Goal: Task Accomplishment & Management: Manage account settings

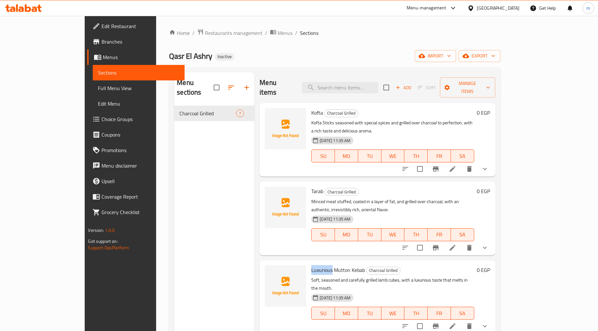
click at [98, 76] on span "Sections" at bounding box center [138, 73] width 81 height 8
click at [103, 57] on span "Menus" at bounding box center [141, 57] width 77 height 8
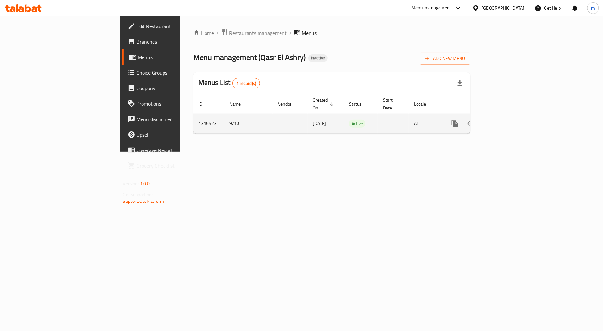
click at [506, 120] on icon "enhanced table" at bounding box center [502, 124] width 8 height 8
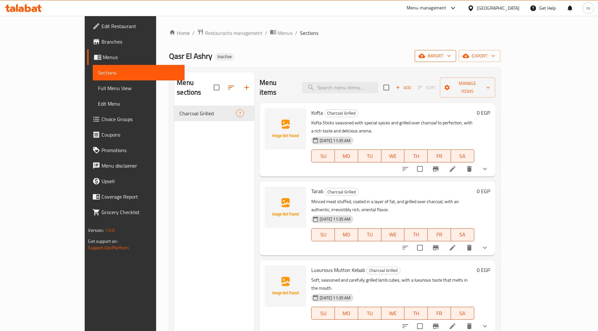
click at [451, 57] on span "import" at bounding box center [435, 56] width 31 height 8
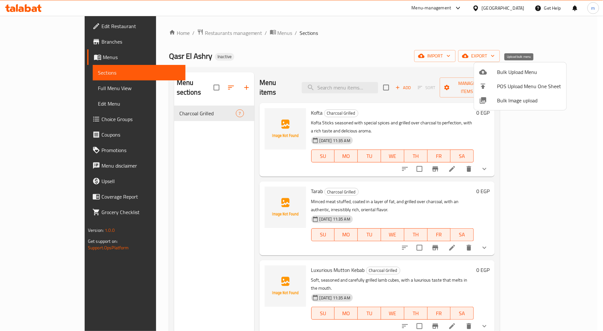
click at [519, 75] on span "Bulk Upload Menu" at bounding box center [530, 72] width 64 height 8
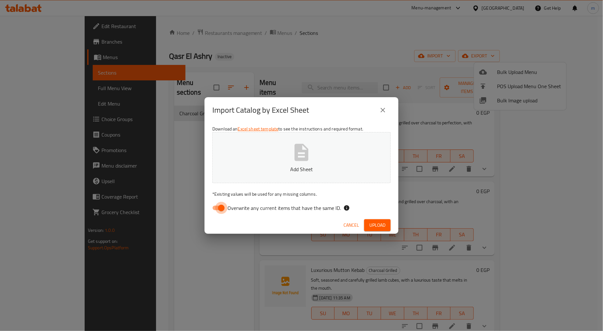
click at [221, 208] on input "Overwrite any current items that have the same ID." at bounding box center [221, 208] width 37 height 12
checkbox input "false"
click at [296, 166] on p "Add Sheet" at bounding box center [301, 170] width 158 height 8
click at [376, 223] on span "Upload" at bounding box center [378, 225] width 16 height 8
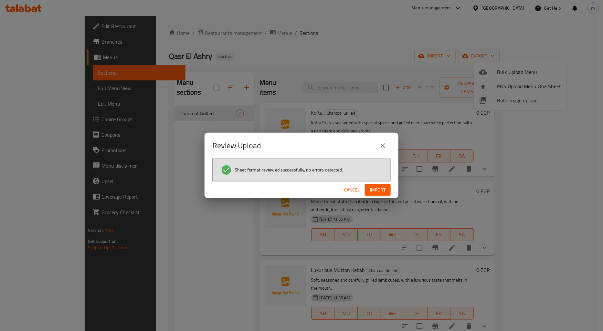
click at [382, 184] on button "Import" at bounding box center [378, 190] width 26 height 12
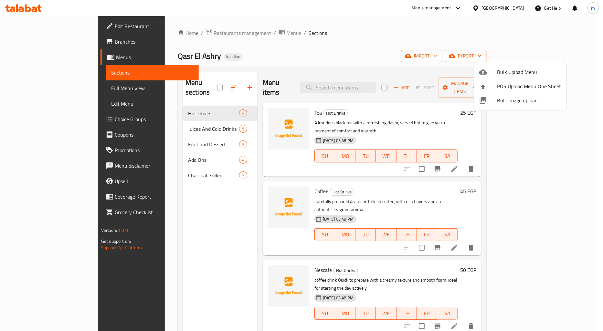
click at [49, 86] on div at bounding box center [301, 165] width 603 height 331
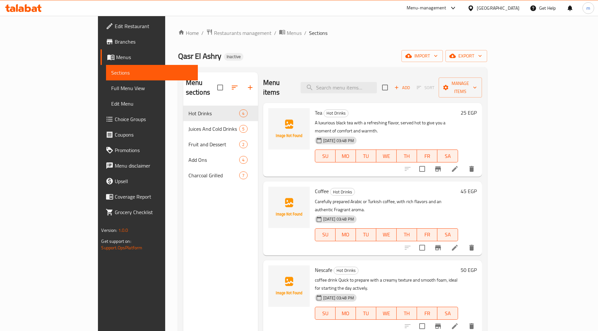
click at [111, 86] on span "Full Menu View" at bounding box center [151, 88] width 81 height 8
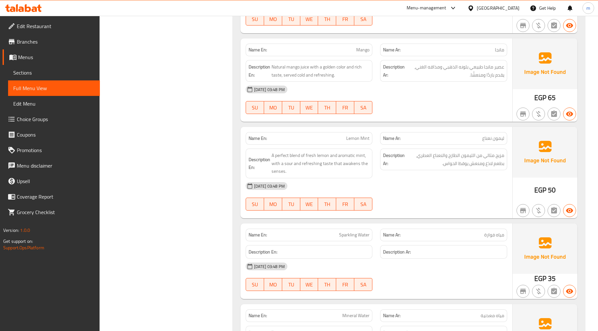
scroll to position [610, 0]
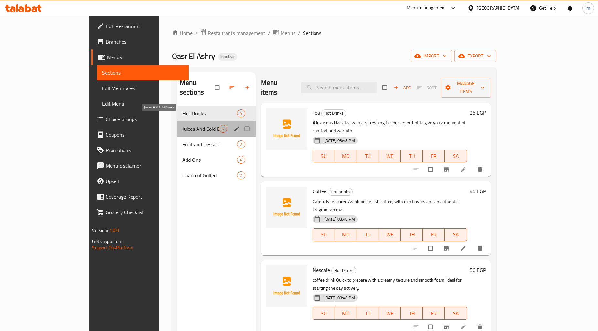
click at [182, 125] on span "Juices And Cold Drinks" at bounding box center [200, 129] width 37 height 8
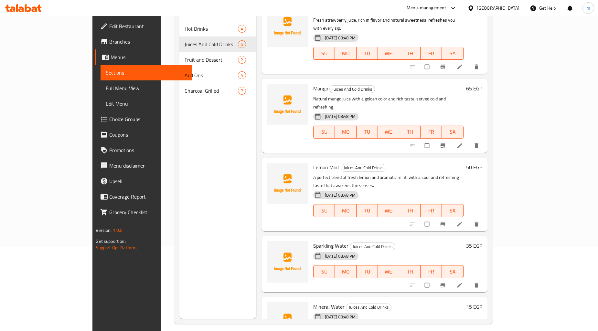
scroll to position [91, 0]
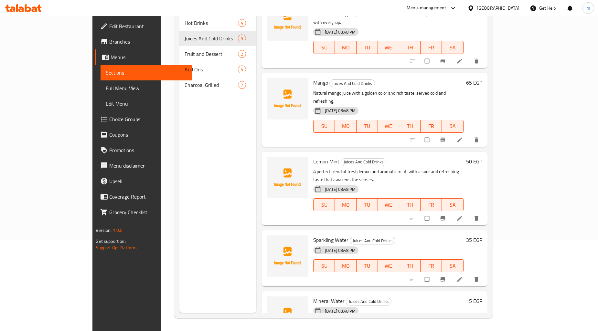
click at [462, 277] on icon at bounding box center [459, 279] width 5 height 5
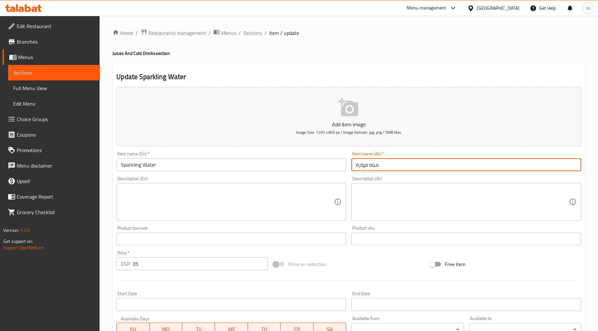
drag, startPoint x: 383, startPoint y: 166, endPoint x: 354, endPoint y: 166, distance: 29.1
click at [354, 166] on input "مياه فوارة" at bounding box center [466, 164] width 230 height 13
paste input "يـــاه مـعـدنــيــــ"
type input "مـيـــاه مـعـدنــيــــة"
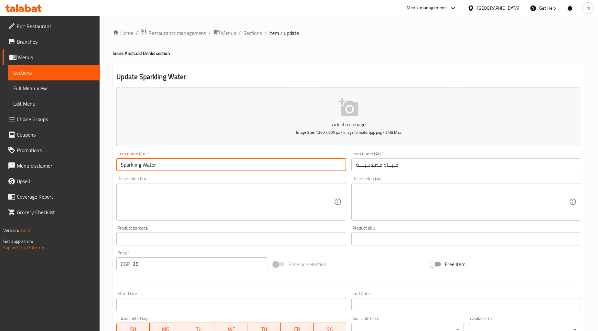
drag, startPoint x: 160, startPoint y: 164, endPoint x: 117, endPoint y: 172, distance: 44.1
click at [117, 172] on div "Item name (En)   * Sparkling Water Item name (En) *" at bounding box center [231, 161] width 235 height 25
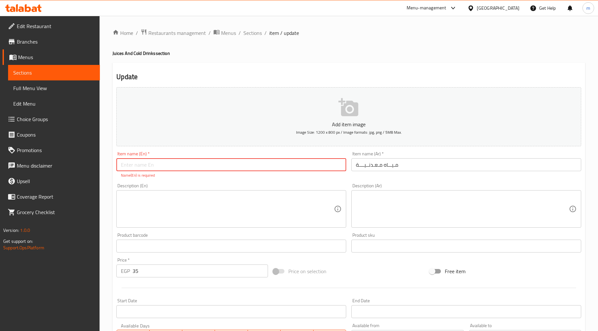
paste input "Soft Drinks"
type input "Soft Drinks"
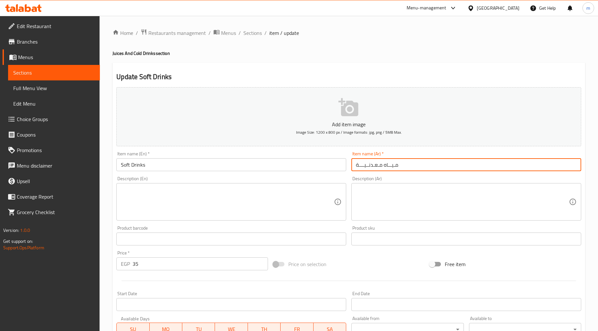
drag, startPoint x: 406, startPoint y: 167, endPoint x: 343, endPoint y: 176, distance: 63.0
click at [343, 176] on div "Add item image Image Size: 1200 x 800 px / Image formats: jpg, png / 5MB Max. I…" at bounding box center [349, 224] width 470 height 279
paste input "شروبات غازي"
drag, startPoint x: 369, startPoint y: 166, endPoint x: 392, endPoint y: 166, distance: 23.3
click at [392, 166] on input "مشروبات غازية" at bounding box center [466, 164] width 230 height 13
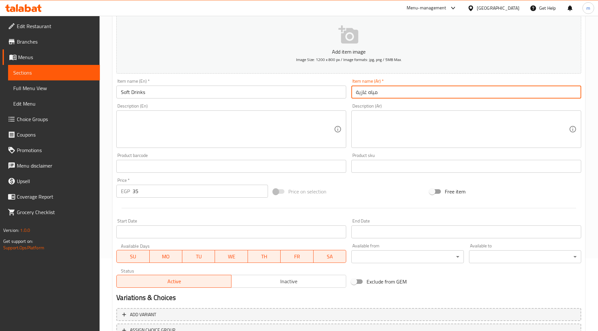
scroll to position [124, 0]
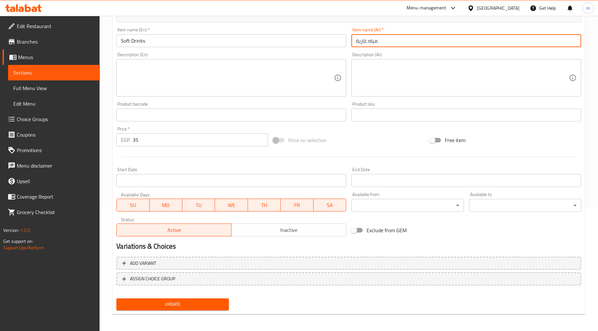
type input "مياه غازية"
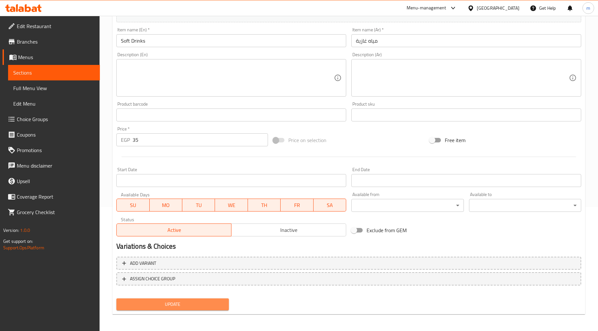
click at [199, 304] on span "Update" at bounding box center [173, 305] width 102 height 8
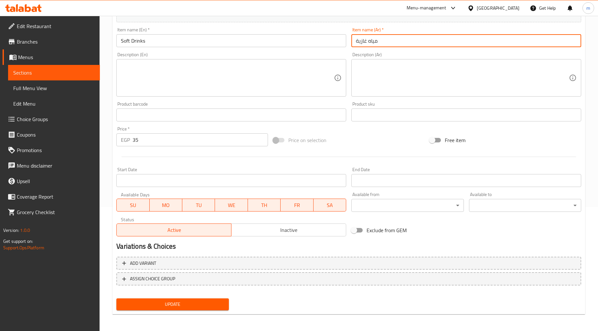
drag, startPoint x: 383, startPoint y: 40, endPoint x: 350, endPoint y: 44, distance: 32.6
click at [350, 44] on div "Item name (Ar)   * مياه غازية Item name (Ar) *" at bounding box center [466, 37] width 235 height 25
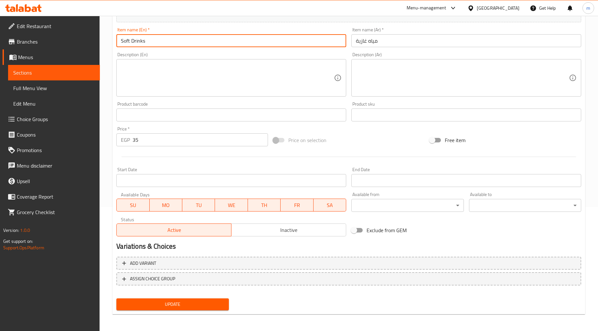
drag, startPoint x: 146, startPoint y: 41, endPoint x: 128, endPoint y: 41, distance: 17.8
click at [128, 41] on input "Soft Drinks" at bounding box center [231, 40] width 230 height 13
click at [145, 43] on input "Soft Drinks" at bounding box center [231, 40] width 230 height 13
drag, startPoint x: 149, startPoint y: 38, endPoint x: 114, endPoint y: 42, distance: 35.1
click at [114, 42] on div "Item name (En)   * Soft Drinks Item name (En) *" at bounding box center [231, 37] width 235 height 25
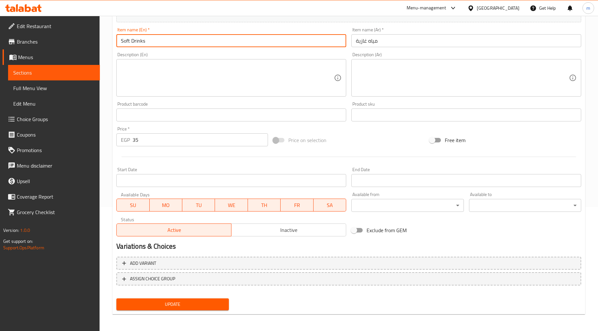
paste input "eltzer Water"
type input "Seltzer Water"
click at [191, 303] on span "Update" at bounding box center [173, 305] width 102 height 8
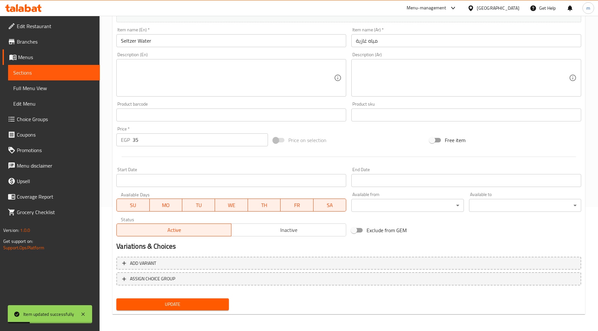
click at [56, 76] on span "Sections" at bounding box center [53, 73] width 81 height 8
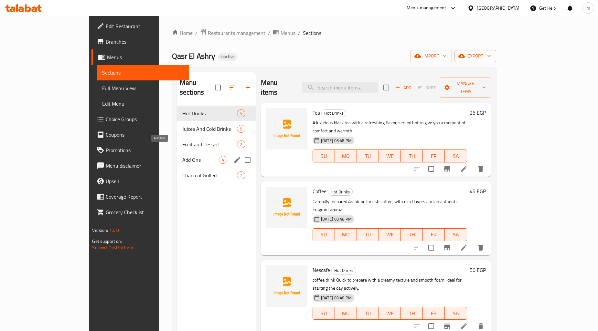
drag, startPoint x: 156, startPoint y: 151, endPoint x: 159, endPoint y: 147, distance: 4.5
click at [182, 156] on span "Add Ons" at bounding box center [200, 160] width 37 height 8
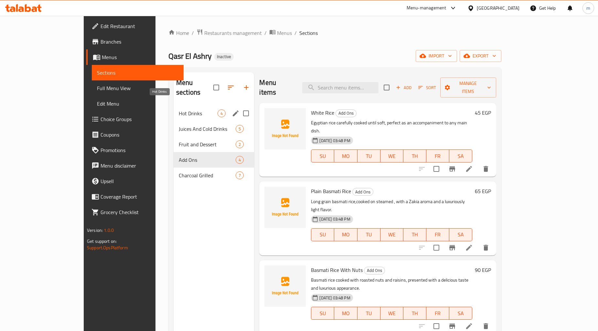
click at [179, 110] on span "Hot Drinks" at bounding box center [198, 114] width 39 height 8
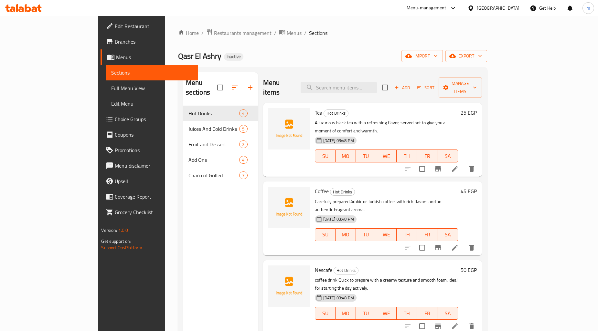
click at [389, 108] on div "Tea Hot Drinks A luxurious black tea with a refreshing flavor, served hot to gi…" at bounding box center [386, 140] width 148 height 69
click at [397, 134] on div "09-10-2025 03:48 PM SU MO TU WE TH FR SA" at bounding box center [386, 151] width 148 height 35
click at [111, 88] on span "Full Menu View" at bounding box center [151, 88] width 81 height 8
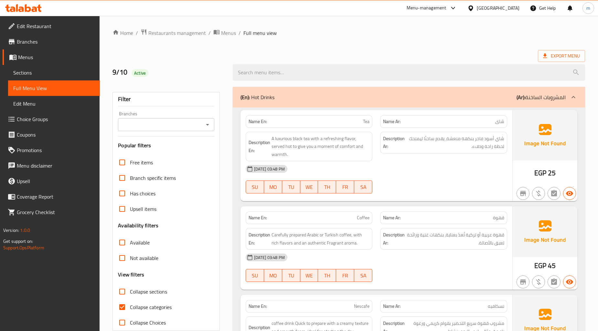
click at [42, 77] on link "Sections" at bounding box center [54, 73] width 92 height 16
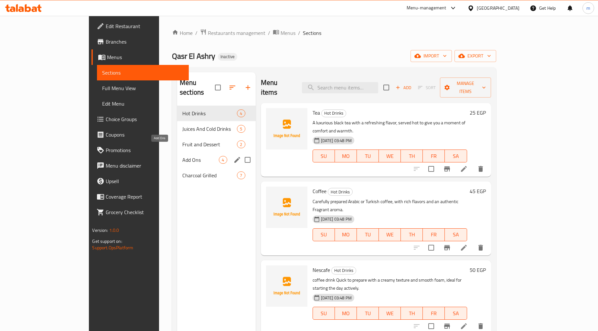
click at [182, 156] on span "Add Ons" at bounding box center [200, 160] width 37 height 8
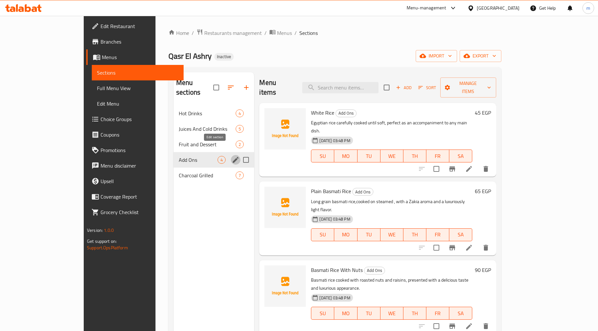
click at [232, 156] on icon "edit" at bounding box center [236, 160] width 8 height 8
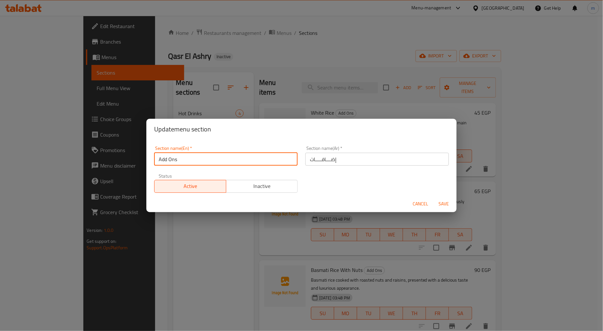
drag, startPoint x: 177, startPoint y: 160, endPoint x: 158, endPoint y: 160, distance: 18.8
click at [158, 160] on input "Add Ons" at bounding box center [226, 159] width 144 height 13
click at [424, 202] on span "Cancel" at bounding box center [421, 204] width 16 height 8
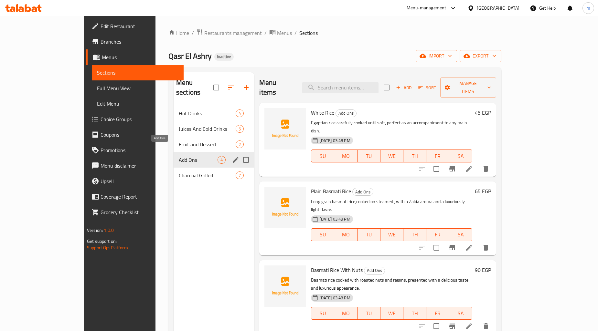
click at [179, 156] on span "Add Ons" at bounding box center [198, 160] width 39 height 8
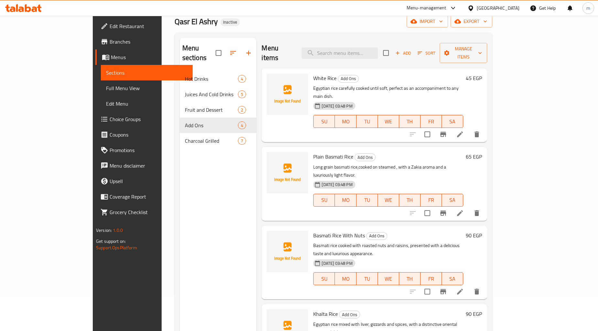
scroll to position [91, 0]
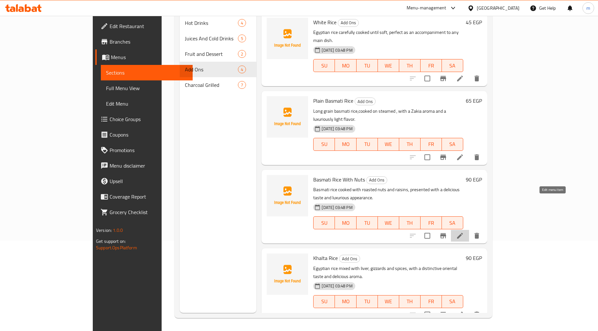
click at [463, 233] on icon at bounding box center [460, 236] width 6 height 6
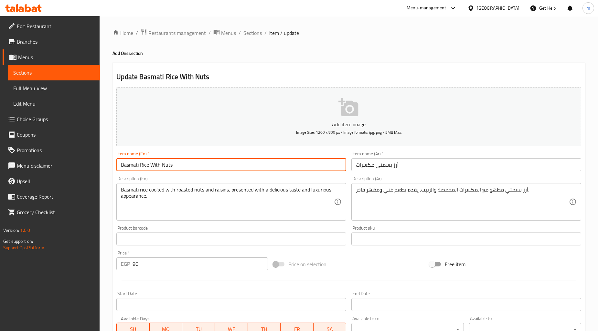
drag, startPoint x: 160, startPoint y: 165, endPoint x: 151, endPoint y: 165, distance: 8.4
click at [151, 165] on input "Basmati Rice With Nuts" at bounding box center [231, 164] width 230 height 13
drag, startPoint x: 165, startPoint y: 166, endPoint x: 152, endPoint y: 164, distance: 13.4
click at [152, 164] on input "Basmati Rice Nuts" at bounding box center [231, 164] width 230 height 13
click at [120, 165] on input "Basmati Rice" at bounding box center [231, 164] width 230 height 13
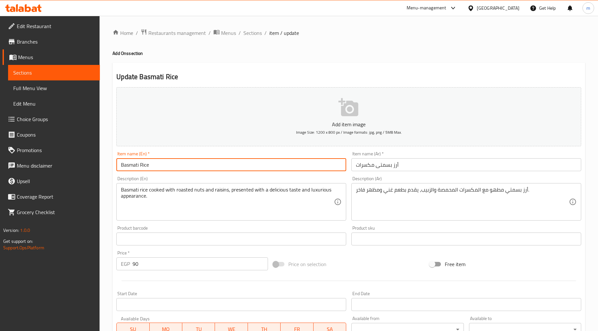
paste input "Nuts"
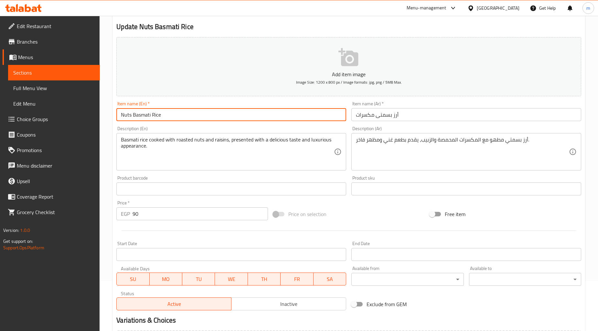
scroll to position [124, 0]
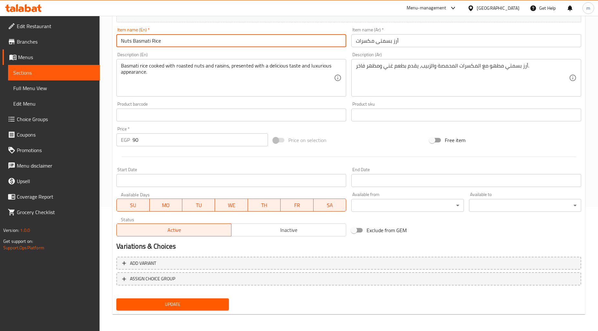
type input "Nuts Basmati Rice"
click at [191, 302] on span "Update" at bounding box center [173, 305] width 102 height 8
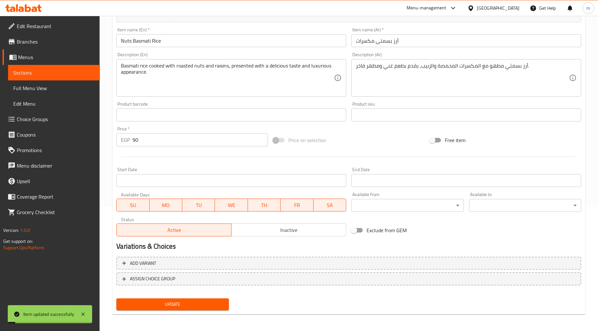
click at [51, 73] on span "Sections" at bounding box center [53, 73] width 81 height 8
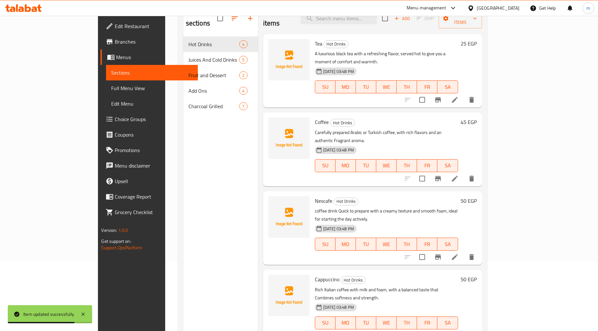
scroll to position [72, 0]
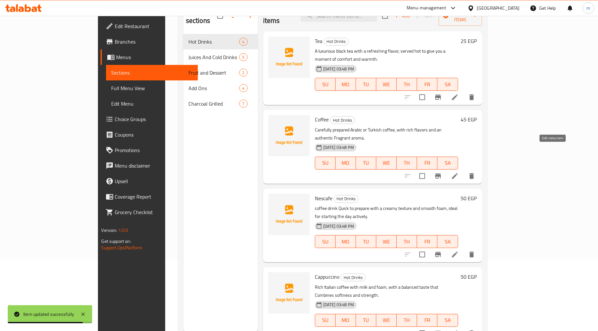
click at [459, 172] on icon at bounding box center [455, 176] width 8 height 8
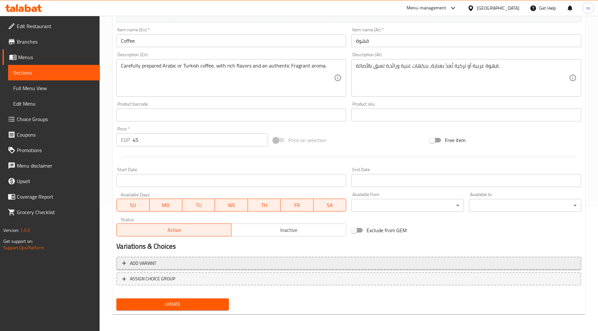
click at [249, 261] on span "Add variant" at bounding box center [348, 264] width 453 height 8
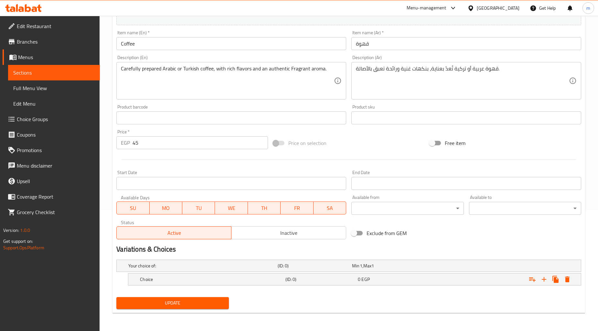
scroll to position [121, 0]
click at [391, 275] on div "0 EGP" at bounding box center [393, 279] width 73 height 9
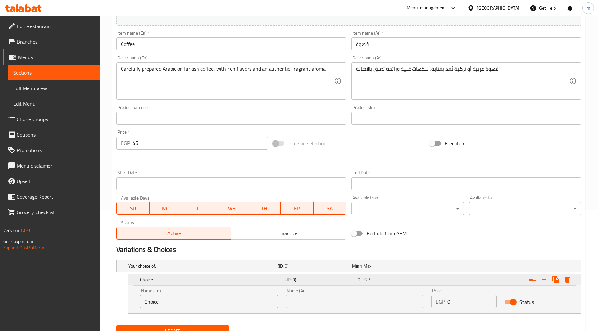
scroll to position [149, 0]
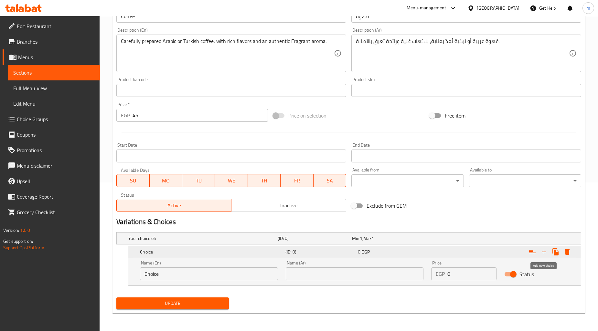
click at [546, 251] on icon "Expand" at bounding box center [544, 252] width 8 height 8
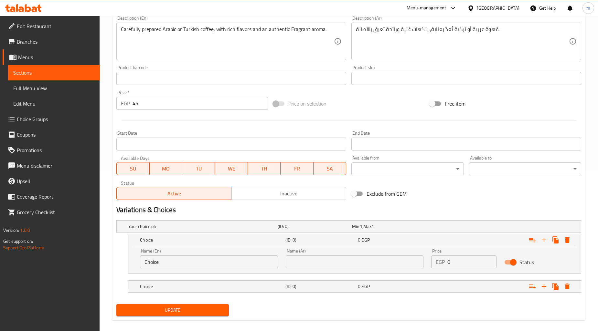
scroll to position [167, 0]
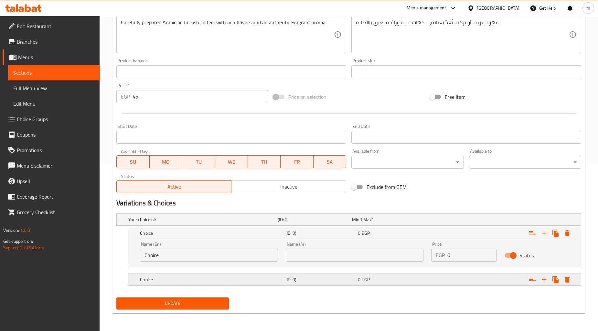
click at [246, 278] on h5 "Choice" at bounding box center [211, 280] width 143 height 6
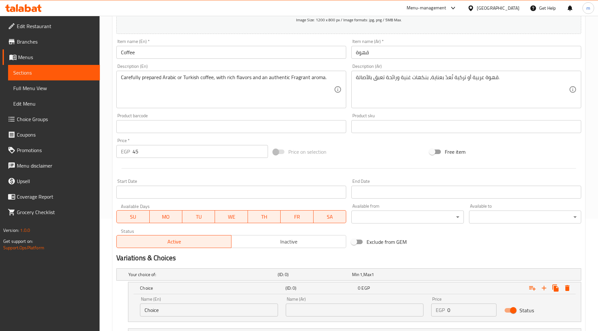
scroll to position [24, 0]
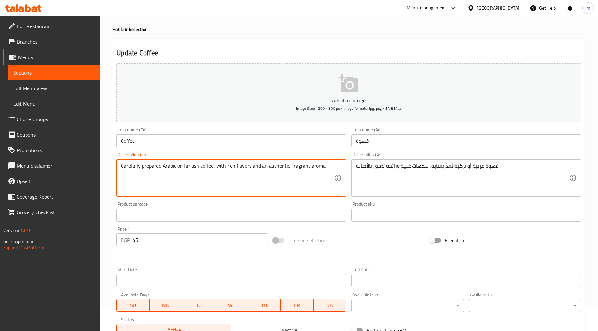
drag, startPoint x: 175, startPoint y: 166, endPoint x: 163, endPoint y: 166, distance: 12.3
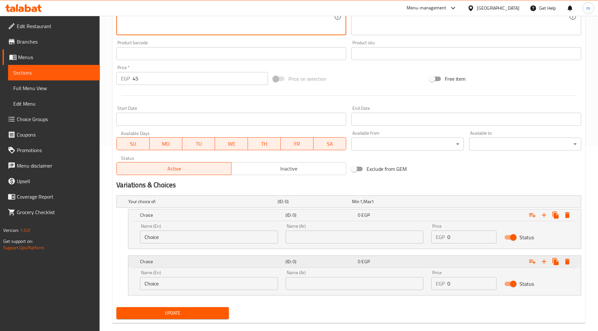
scroll to position [195, 0]
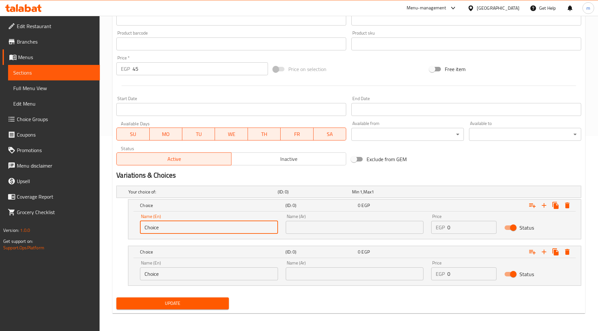
drag, startPoint x: 162, startPoint y: 224, endPoint x: 138, endPoint y: 228, distance: 23.9
click at [138, 228] on div "Name (En) Choice Name (En)" at bounding box center [209, 223] width 146 height 27
paste input "Arabic"
click at [145, 228] on input "Arabic" at bounding box center [209, 227] width 138 height 13
type input "Arabic"
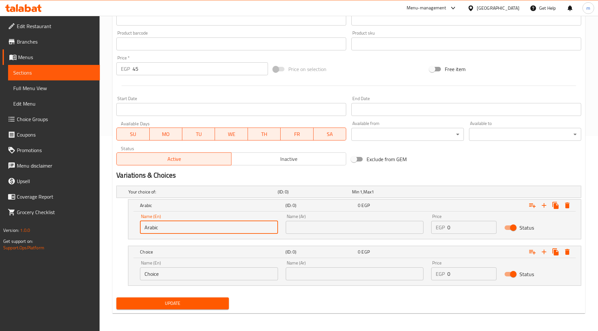
click at [360, 225] on input "text" at bounding box center [355, 227] width 138 height 13
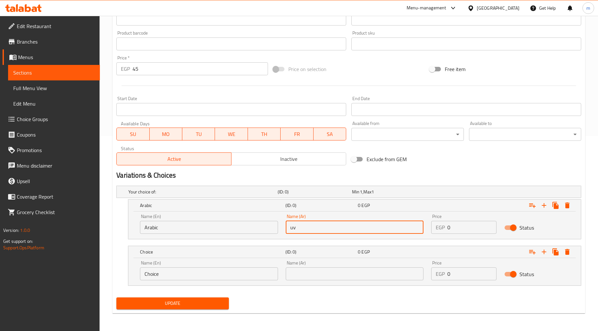
type input "u"
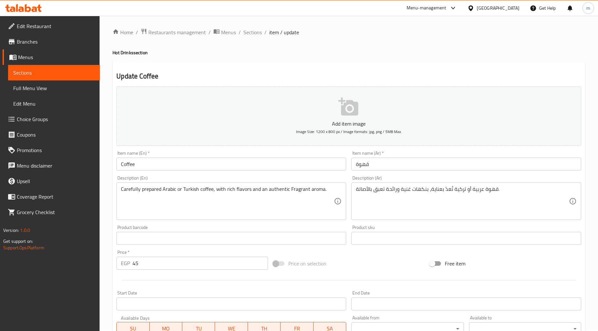
scroll to position [0, 0]
type input "عربي"
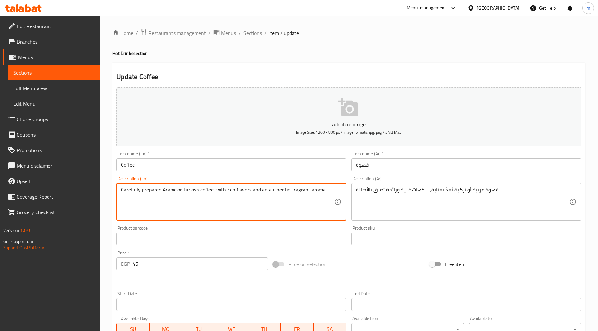
drag, startPoint x: 197, startPoint y: 190, endPoint x: 183, endPoint y: 189, distance: 14.6
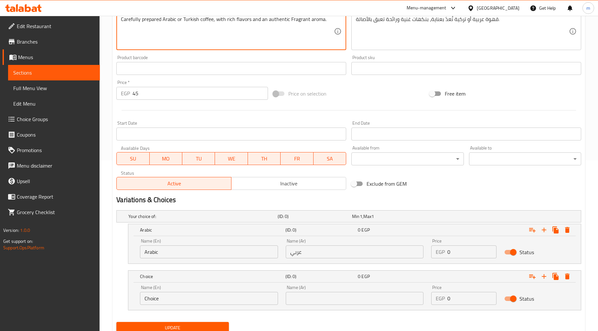
scroll to position [195, 0]
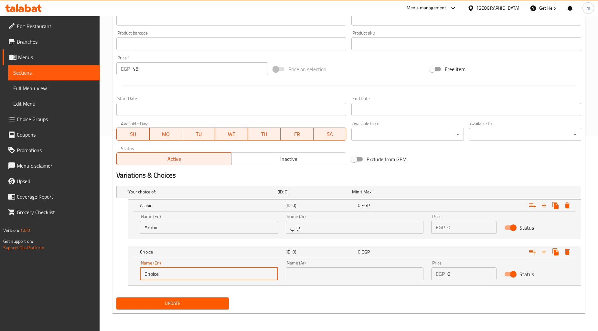
drag, startPoint x: 182, startPoint y: 276, endPoint x: 136, endPoint y: 278, distance: 45.7
click at [136, 278] on div "Name (En) Choice Name (En)" at bounding box center [209, 270] width 146 height 27
paste input "Turkish"
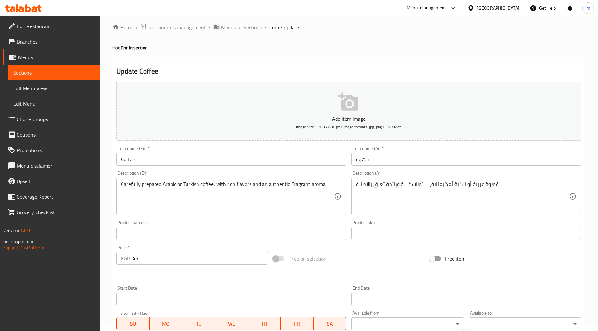
scroll to position [0, 0]
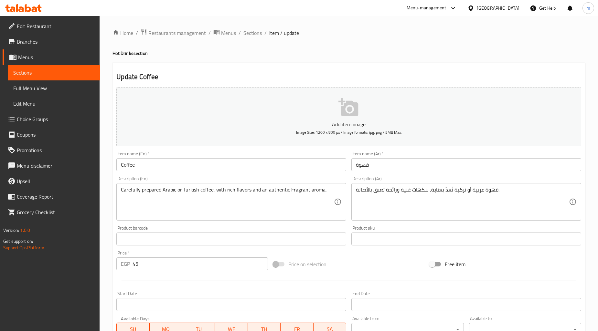
type input "Turkish"
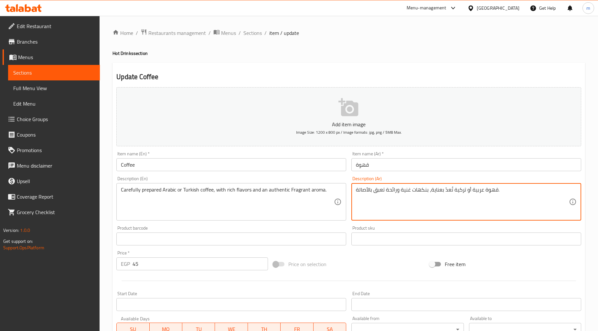
click at [464, 190] on textarea "قهوة عربية أو تركية تُعدّ بعناية، بنكهات غنية ورائحة تعبق بالأصالة." at bounding box center [462, 202] width 213 height 31
drag, startPoint x: 465, startPoint y: 190, endPoint x: 458, endPoint y: 190, distance: 6.5
click at [458, 190] on textarea "قهوة عربية أو تركية تُعدّ بعناية، بنكهات غنية ورائحة تعبق بالأصالة." at bounding box center [462, 202] width 213 height 31
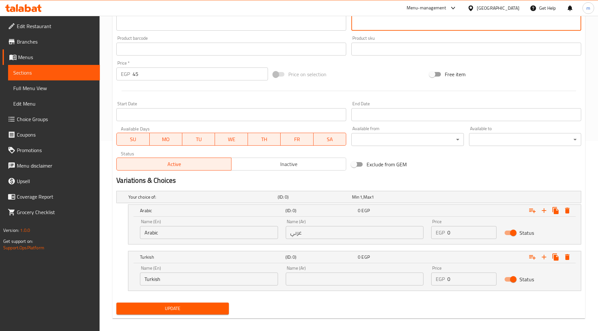
scroll to position [195, 0]
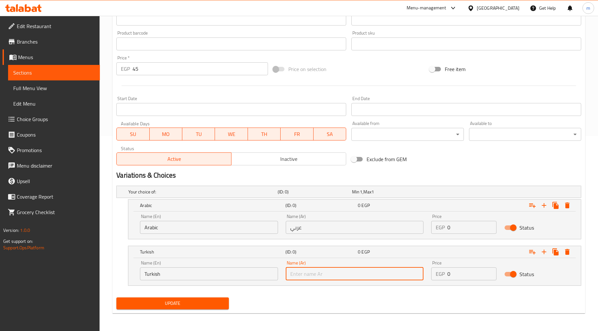
click at [297, 271] on input "text" at bounding box center [355, 274] width 138 height 13
paste input "تركية"
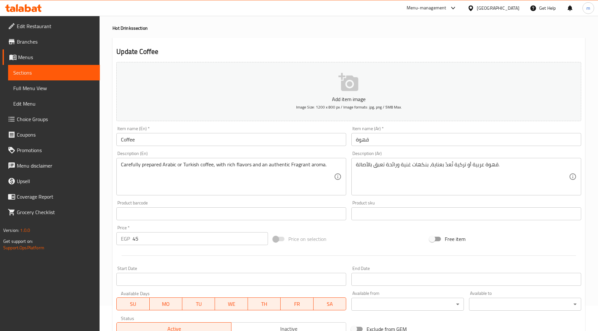
scroll to position [0, 0]
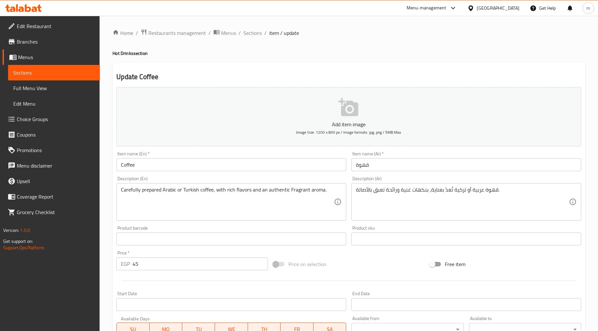
type input "تركية"
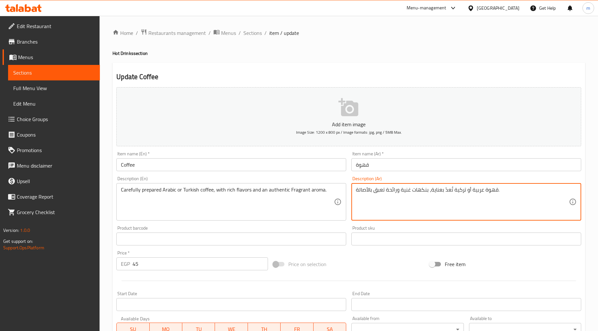
drag, startPoint x: 482, startPoint y: 191, endPoint x: 471, endPoint y: 191, distance: 11.0
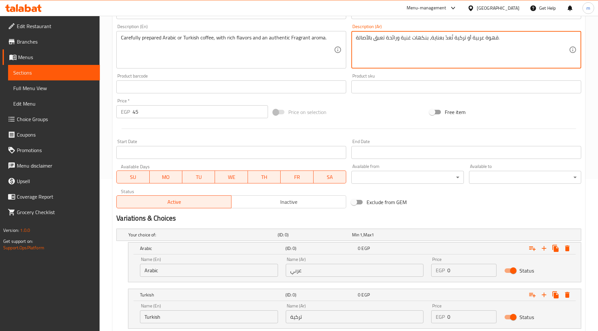
scroll to position [195, 0]
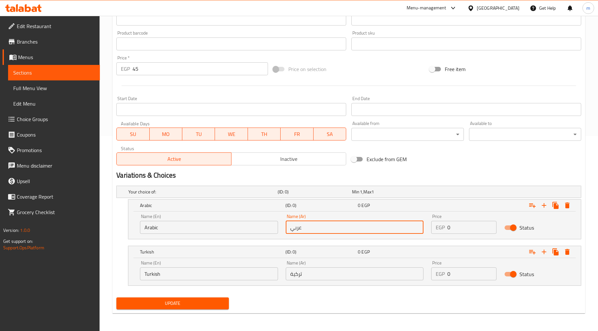
drag, startPoint x: 308, startPoint y: 230, endPoint x: 286, endPoint y: 233, distance: 21.5
click at [286, 233] on input "عربي" at bounding box center [355, 227] width 138 height 13
paste input "ة"
type input "عربية"
click at [217, 302] on span "Update" at bounding box center [173, 304] width 102 height 8
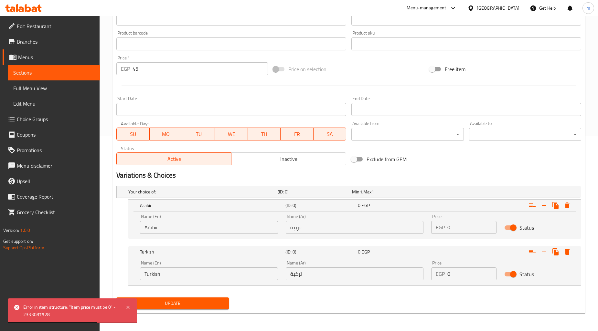
click at [39, 120] on span "Choice Groups" at bounding box center [56, 119] width 78 height 8
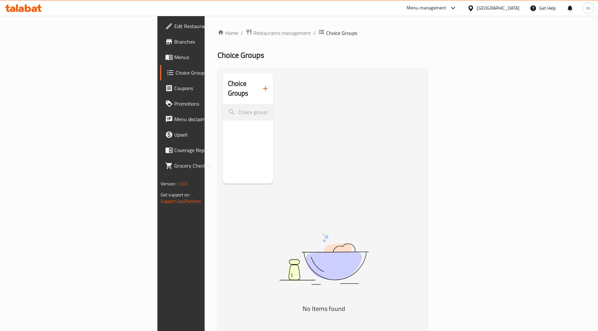
click at [176, 73] on span "Choice Groups" at bounding box center [214, 73] width 77 height 8
click at [262, 86] on icon "button" at bounding box center [266, 89] width 8 height 8
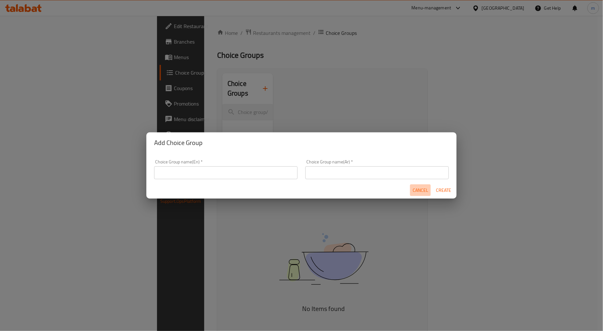
click at [427, 191] on span "Cancel" at bounding box center [421, 191] width 16 height 8
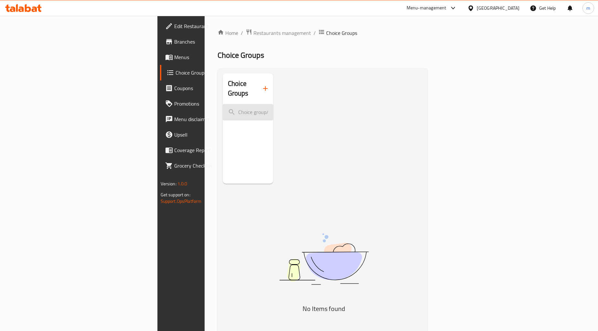
click at [223, 104] on input "search" at bounding box center [248, 112] width 51 height 16
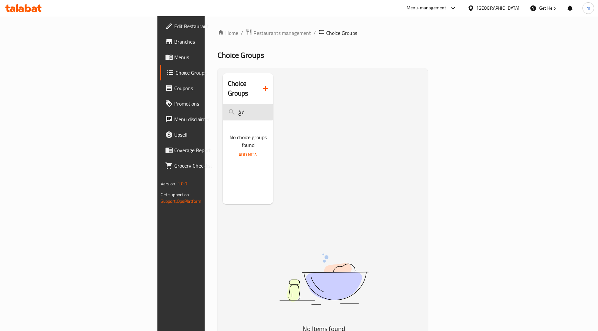
type input "غ"
type input "you"
click at [176, 70] on span "Choice Groups" at bounding box center [214, 73] width 77 height 8
click at [363, 237] on img at bounding box center [324, 280] width 162 height 86
click at [174, 59] on span "Menus" at bounding box center [213, 57] width 78 height 8
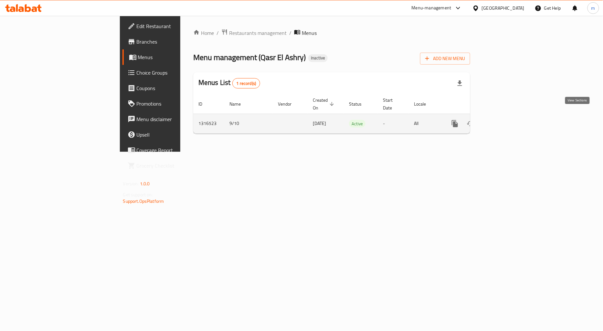
click at [505, 121] on icon "enhanced table" at bounding box center [502, 124] width 6 height 6
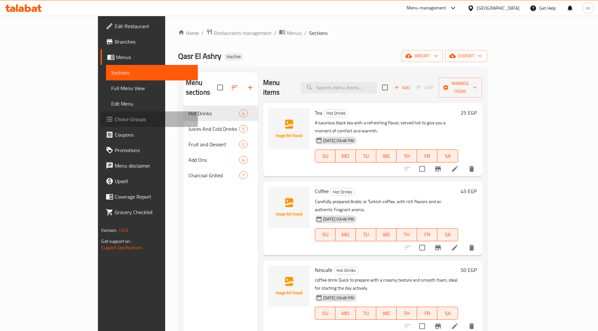
click at [115, 117] on span "Choice Groups" at bounding box center [154, 119] width 78 height 8
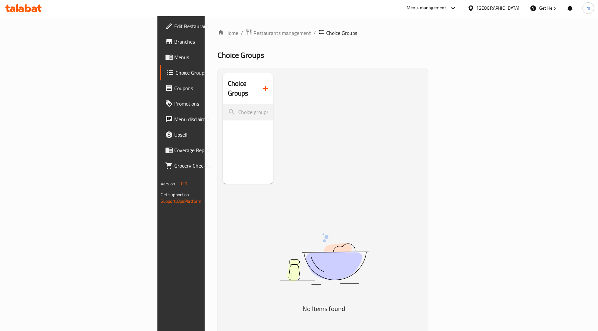
click at [262, 85] on icon "button" at bounding box center [266, 89] width 8 height 8
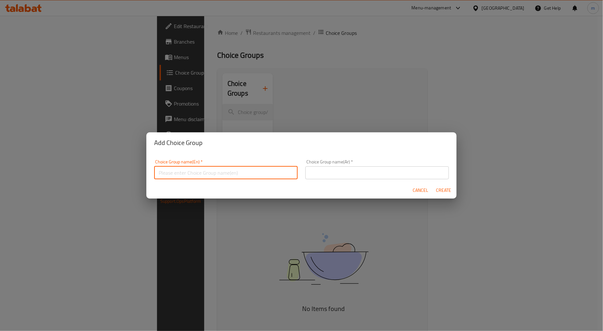
click at [247, 167] on input "text" at bounding box center [226, 172] width 144 height 13
drag, startPoint x: 214, startPoint y: 172, endPoint x: 191, endPoint y: 173, distance: 23.0
click at [191, 173] on input "your choice of potatoes" at bounding box center [226, 172] width 144 height 13
type input "your choice of :"
click at [343, 176] on input "text" at bounding box center [377, 172] width 144 height 13
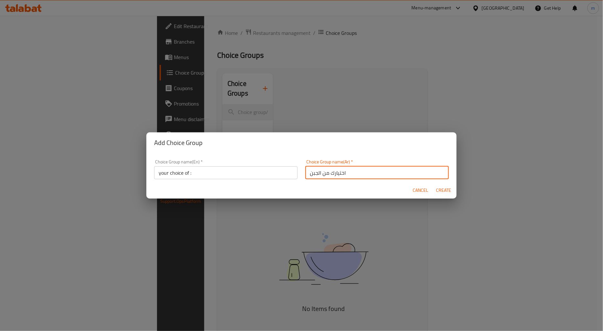
drag, startPoint x: 319, startPoint y: 174, endPoint x: 298, endPoint y: 173, distance: 21.0
click at [298, 173] on div "Choice Group name(En)   * your choice of : Choice Group name(En) * Choice Group…" at bounding box center [301, 169] width 303 height 27
type input "اختيارك من :"
click at [448, 188] on span "Create" at bounding box center [444, 191] width 16 height 8
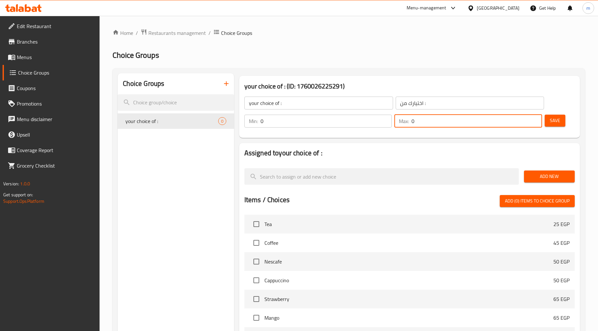
drag, startPoint x: 419, startPoint y: 123, endPoint x: 411, endPoint y: 124, distance: 8.6
click at [411, 124] on div "Max: 0 ​" at bounding box center [468, 121] width 148 height 13
type input "1"
click at [534, 119] on input "1" at bounding box center [477, 121] width 131 height 13
click at [284, 124] on input "0" at bounding box center [327, 121] width 132 height 13
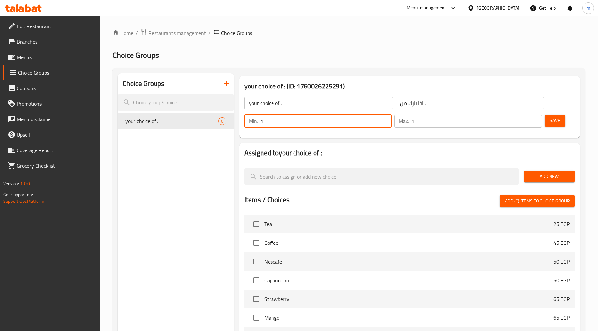
click at [386, 119] on input "1" at bounding box center [327, 121] width 132 height 13
click at [384, 118] on input "2" at bounding box center [327, 121] width 132 height 13
click at [384, 125] on input "1" at bounding box center [327, 121] width 132 height 13
click at [385, 123] on input "0" at bounding box center [327, 121] width 132 height 13
type input "1"
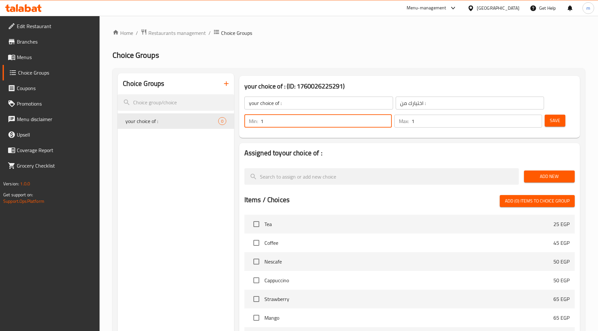
click at [386, 117] on input "1" at bounding box center [327, 121] width 132 height 13
click at [555, 120] on span "Save" at bounding box center [555, 121] width 10 height 8
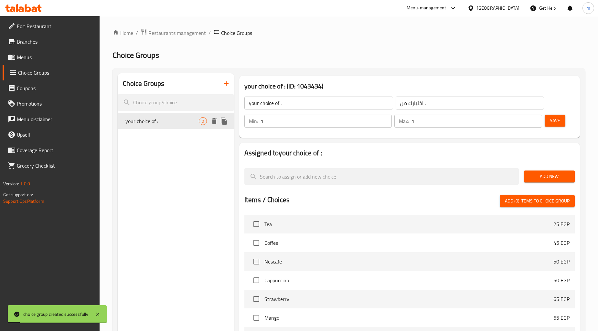
click at [167, 120] on span "your choice of :" at bounding box center [161, 121] width 73 height 8
click at [548, 179] on span "Add New" at bounding box center [549, 177] width 40 height 8
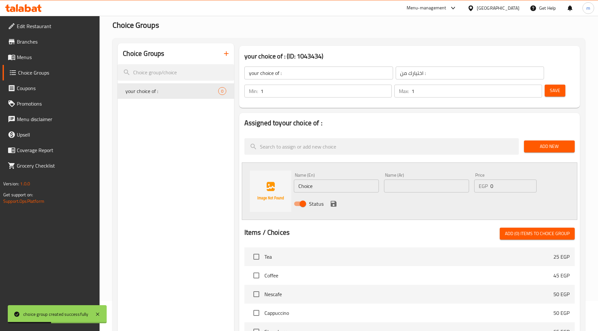
scroll to position [72, 0]
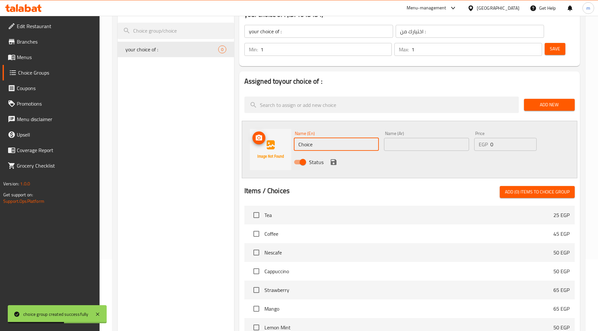
drag, startPoint x: 318, startPoint y: 144, endPoint x: 290, endPoint y: 148, distance: 29.0
click at [290, 148] on div "Name (En) Choice Name (En) Name (Ar) Name (Ar) Price EGP 0 Price Status" at bounding box center [410, 150] width 336 height 58
paste input "Arabic"
type input "Arabic"
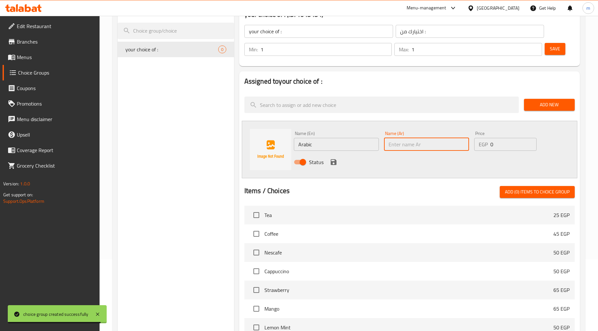
click at [438, 144] on input "text" at bounding box center [426, 144] width 85 height 13
paste input "عربية"
type input "عربية"
click at [299, 144] on input "Arabic" at bounding box center [336, 144] width 85 height 13
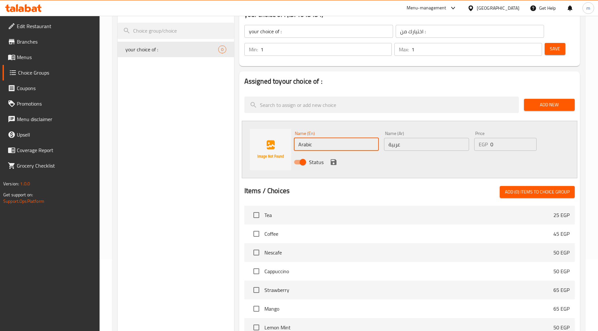
click at [560, 105] on span "Add New" at bounding box center [549, 105] width 40 height 8
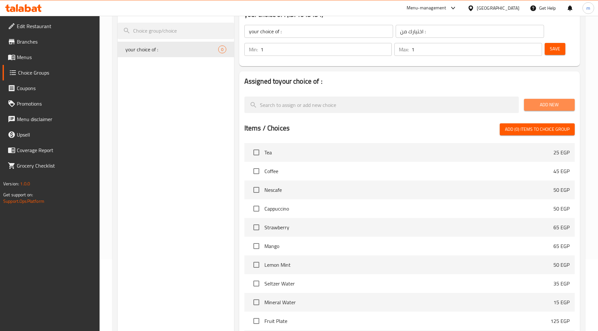
click at [545, 107] on span "Add New" at bounding box center [549, 105] width 40 height 8
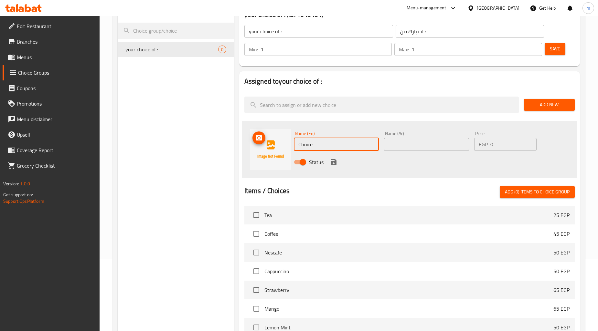
drag, startPoint x: 322, startPoint y: 143, endPoint x: 289, endPoint y: 145, distance: 33.4
click at [289, 145] on div "Name (En) Choice Name (En) Name (Ar) Name (Ar) Price EGP 0 Price Status" at bounding box center [410, 150] width 336 height 58
paste input "Arabic"
type input "Arabic"
click at [409, 138] on input "text" at bounding box center [426, 144] width 85 height 13
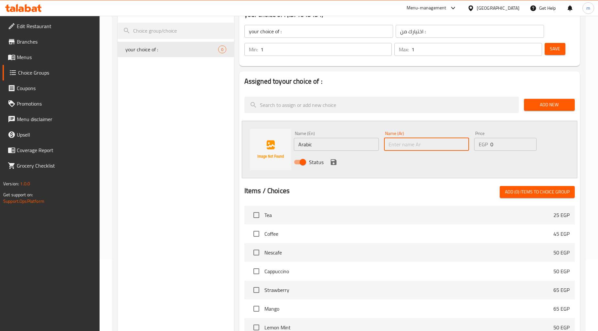
paste input "عربية"
type input "عربية"
click at [336, 163] on icon "save" at bounding box center [334, 162] width 8 height 8
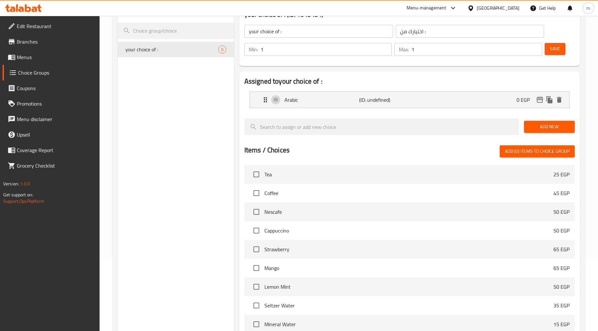
click at [549, 124] on span "Add New" at bounding box center [549, 127] width 40 height 8
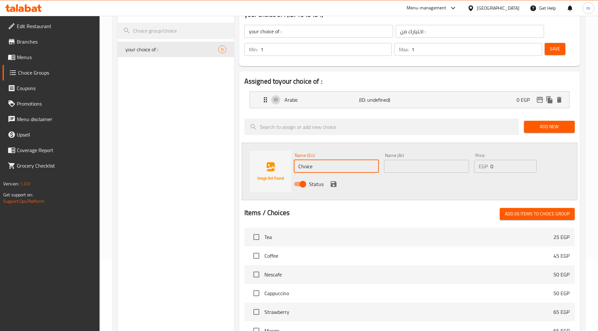
drag, startPoint x: 311, startPoint y: 170, endPoint x: 293, endPoint y: 166, distance: 19.1
click at [293, 166] on div "Name (En) Choice Name (En)" at bounding box center [336, 163] width 90 height 25
paste input "Turkish"
type input "Turkish"
click at [402, 166] on input "text" at bounding box center [426, 166] width 85 height 13
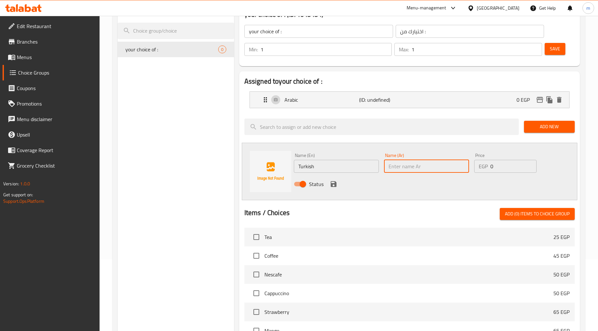
paste input "تركية"
type input "تركية"
click at [335, 186] on icon "save" at bounding box center [334, 184] width 6 height 6
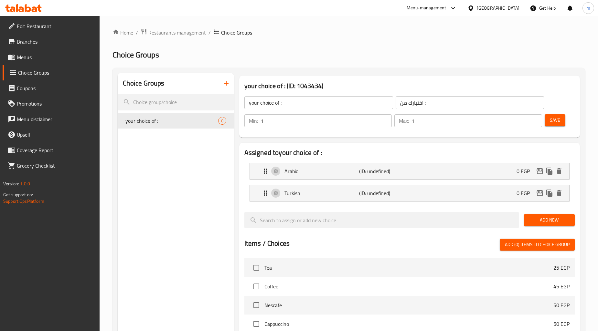
scroll to position [0, 0]
click at [560, 122] on button "Save" at bounding box center [555, 121] width 21 height 12
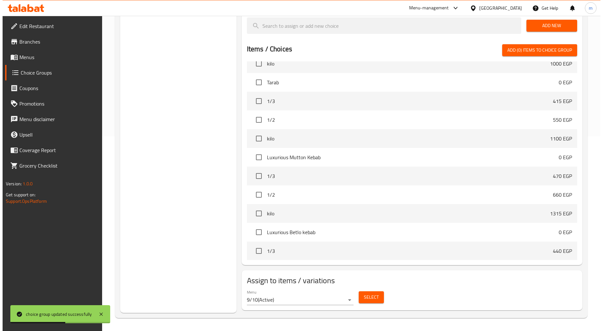
scroll to position [395, 0]
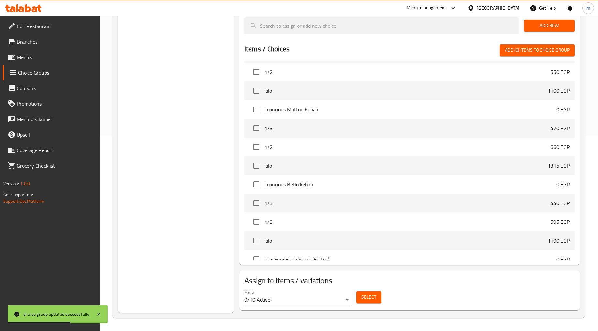
click at [369, 295] on span "Select" at bounding box center [368, 298] width 15 height 8
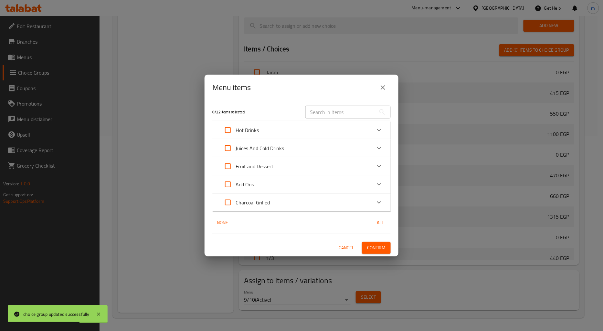
scroll to position [434, 0]
click at [379, 127] on icon "Expand" at bounding box center [379, 130] width 8 height 8
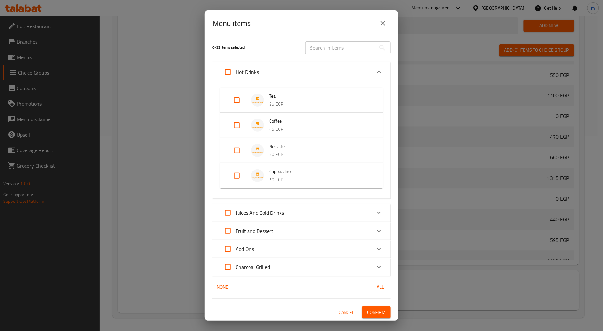
click at [238, 125] on input "Expand" at bounding box center [237, 126] width 16 height 16
checkbox input "true"
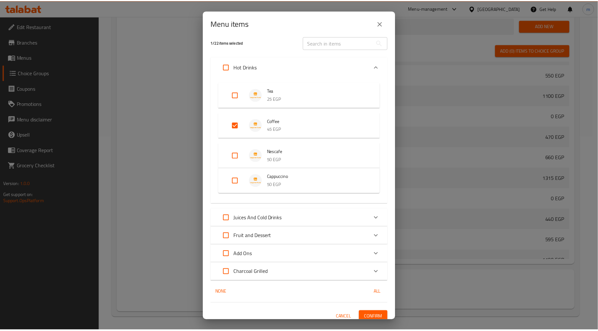
scroll to position [10, 0]
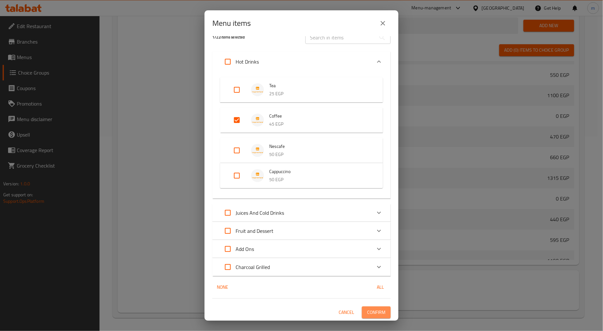
click at [374, 312] on span "Confirm" at bounding box center [376, 313] width 18 height 8
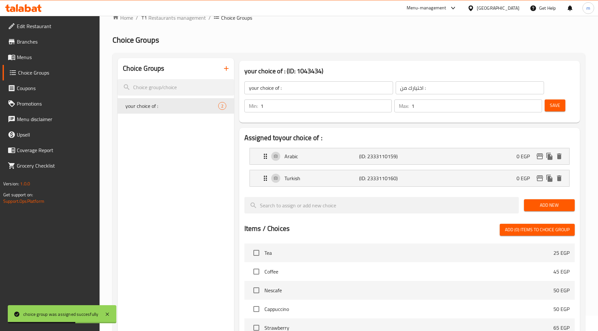
scroll to position [0, 0]
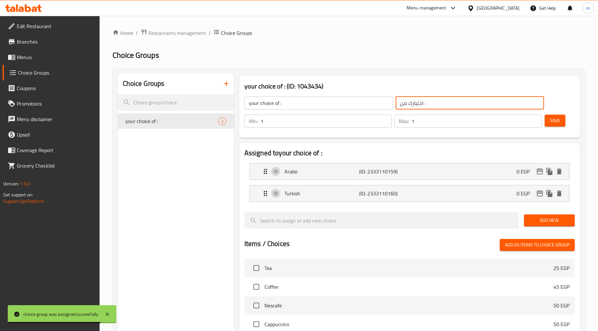
click at [425, 103] on input "اختيارك من :" at bounding box center [470, 103] width 149 height 13
click at [399, 102] on input "اختيارك من" at bounding box center [470, 103] width 149 height 13
type input "اختيارك من"
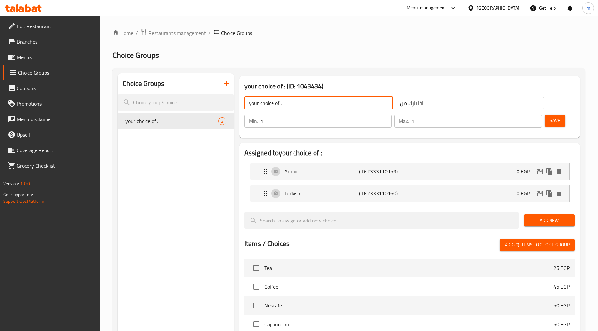
click at [278, 104] on input "your choice of :" at bounding box center [318, 103] width 149 height 13
type input "your choice of"
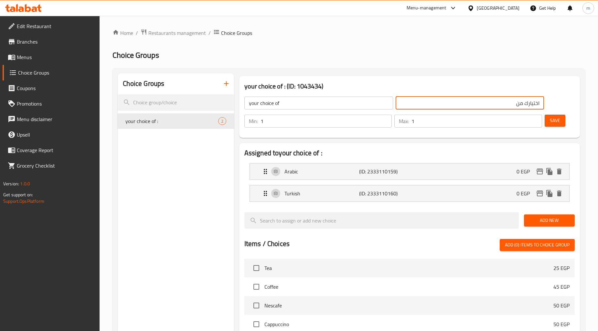
click at [540, 102] on input "اختيارك من" at bounding box center [470, 103] width 149 height 13
click at [559, 120] on span "Save" at bounding box center [555, 121] width 10 height 8
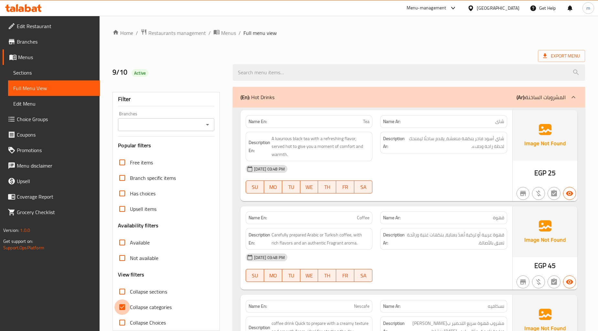
click at [124, 307] on input "Collapse categories" at bounding box center [122, 308] width 16 height 16
checkbox input "false"
click at [126, 292] on input "Collapse sections" at bounding box center [122, 292] width 16 height 16
checkbox input "true"
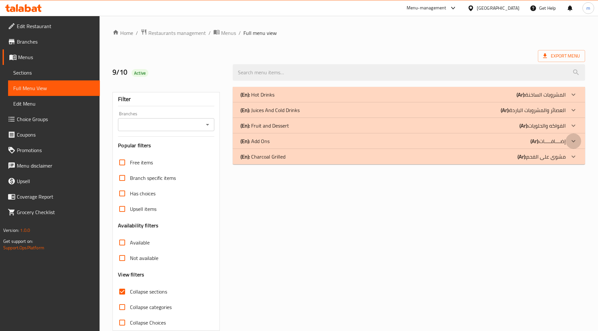
click at [567, 144] on div at bounding box center [574, 142] width 16 height 16
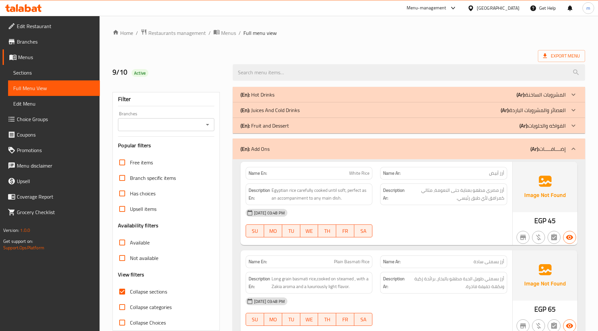
click at [570, 129] on icon at bounding box center [574, 126] width 8 height 8
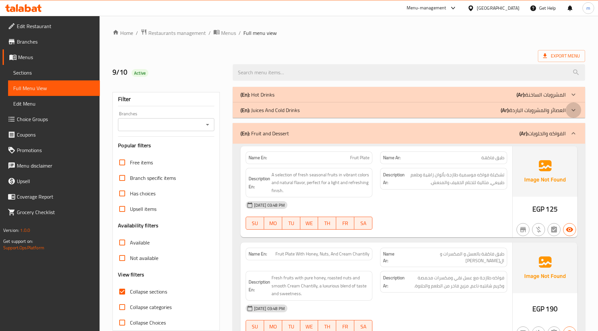
click at [570, 111] on icon at bounding box center [574, 110] width 8 height 8
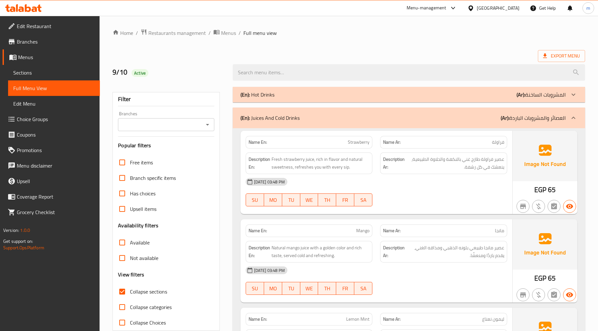
click at [568, 94] on div at bounding box center [574, 95] width 16 height 16
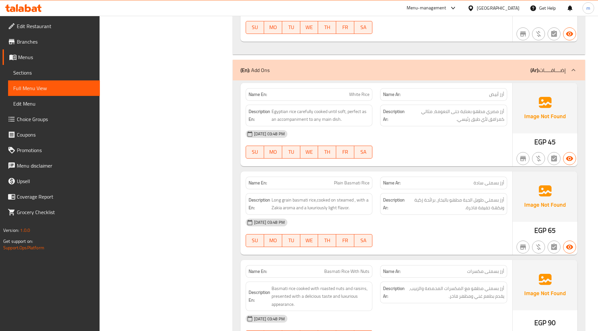
scroll to position [1185, 0]
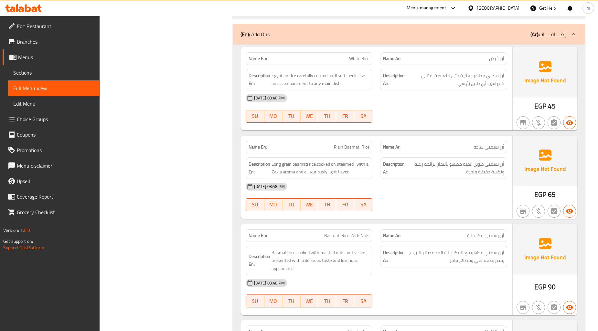
click at [355, 232] on span "Basmati Rice With Nuts" at bounding box center [346, 235] width 45 height 7
click at [416, 208] on div at bounding box center [443, 212] width 135 height 8
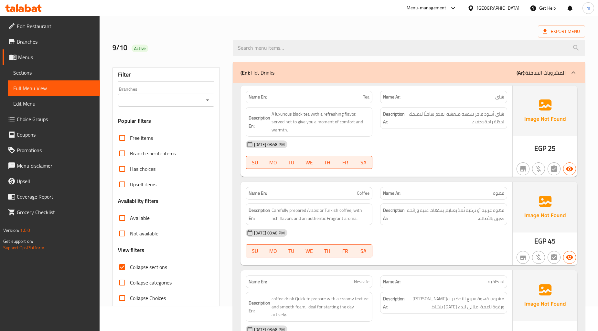
scroll to position [36, 0]
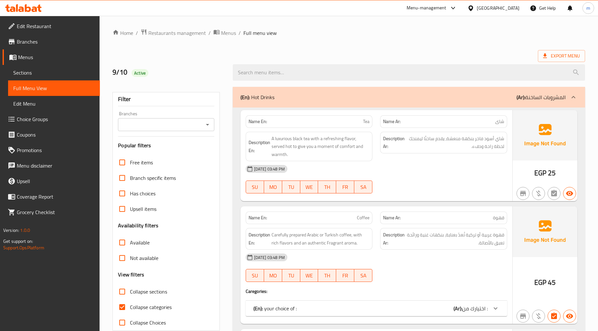
click at [122, 312] on input "Collapse categories" at bounding box center [122, 308] width 16 height 16
checkbox input "false"
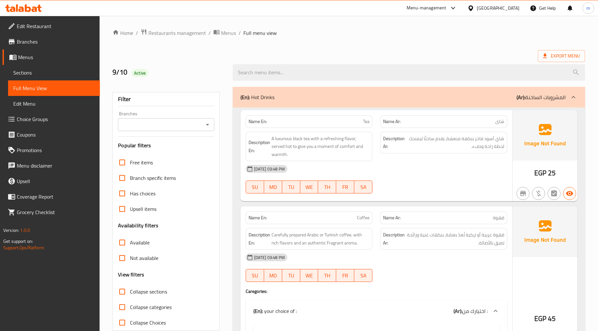
scroll to position [108, 0]
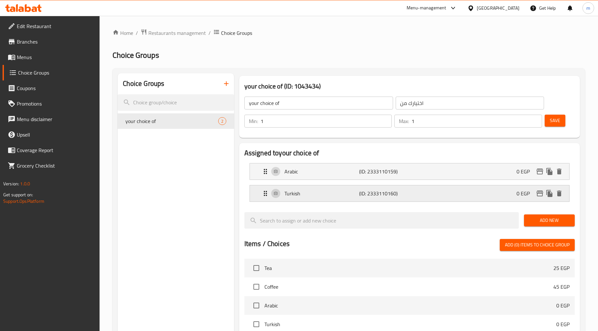
click at [487, 189] on div "Turkish (ID: 2333110160) 0 EGP" at bounding box center [412, 194] width 300 height 16
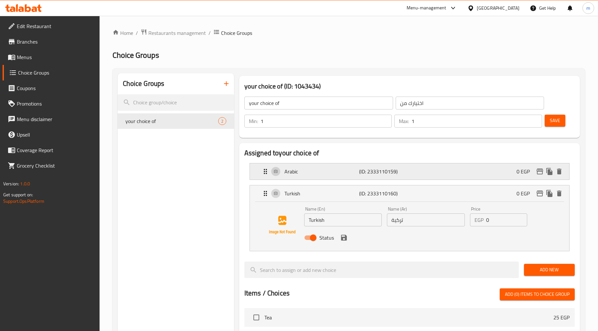
click at [476, 176] on div "Arabic (ID: 2333110159) 0 EGP" at bounding box center [412, 172] width 300 height 16
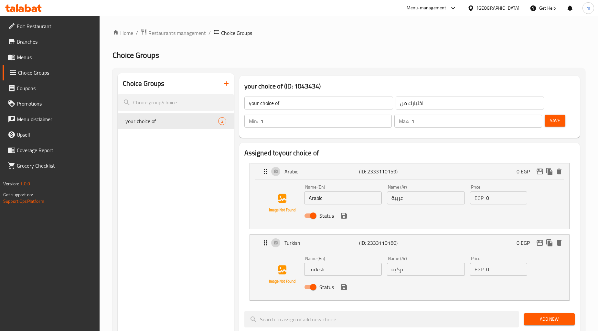
click at [308, 198] on input "Arabic" at bounding box center [343, 198] width 78 height 13
paste input "coffee"
click at [310, 199] on input "coffee Arabic" at bounding box center [343, 198] width 78 height 13
type input "coffee Arabic"
click at [414, 199] on input "عربية" at bounding box center [426, 198] width 78 height 13
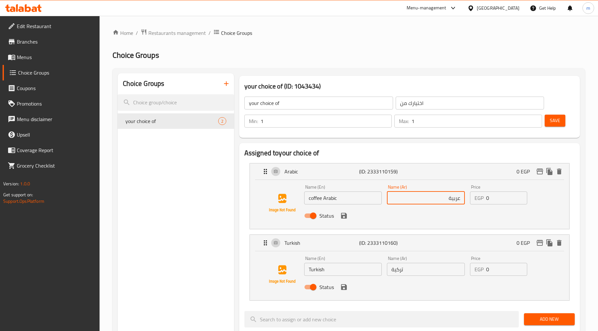
click at [461, 198] on input "عربية" at bounding box center [426, 198] width 78 height 13
paste input "قهوة"
type input "قهوة عربية"
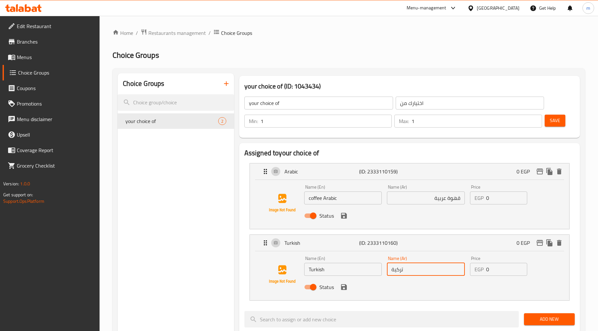
click at [413, 269] on input "تركية" at bounding box center [426, 269] width 78 height 13
click at [461, 270] on input "تركية" at bounding box center [426, 269] width 78 height 13
paste input "قهوة"
type input "قهوة تركية"
click at [309, 269] on input "Turkish" at bounding box center [343, 269] width 78 height 13
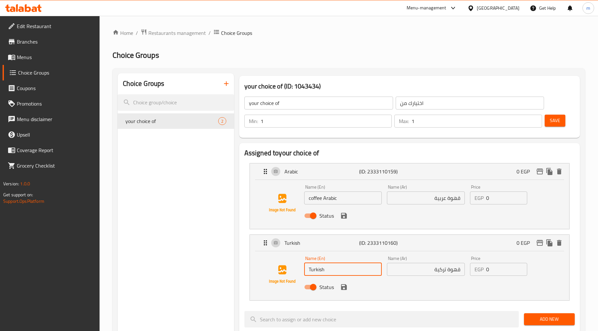
drag, startPoint x: 309, startPoint y: 269, endPoint x: 304, endPoint y: 269, distance: 5.2
click at [304, 269] on input "Turkish" at bounding box center [343, 269] width 78 height 13
paste input "coffee"
click at [311, 270] on input "coffee Turkish" at bounding box center [343, 269] width 78 height 13
click at [343, 285] on icon "save" at bounding box center [344, 288] width 8 height 8
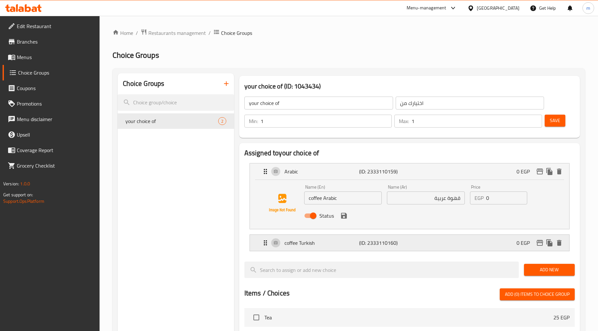
type input "coffee Turkish"
click at [343, 221] on div "Status" at bounding box center [426, 215] width 249 height 17
click at [343, 218] on icon "save" at bounding box center [344, 216] width 6 height 6
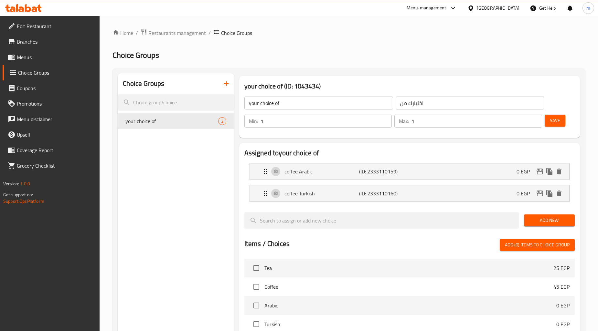
click at [551, 118] on span "Save" at bounding box center [555, 121] width 10 height 8
click at [497, 169] on div "coffee Arabic (ID: 2333110159) 0 EGP" at bounding box center [412, 172] width 300 height 16
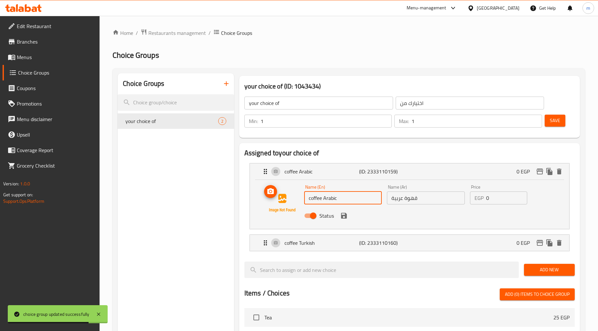
drag, startPoint x: 324, startPoint y: 198, endPoint x: 291, endPoint y: 198, distance: 32.3
click at [291, 198] on div "Name (En) coffee Arabic Name (En) Name (Ar) قهوة عربية Name (Ar) Price EGP 0 Pr…" at bounding box center [409, 203] width 299 height 44
click at [323, 198] on input "Arabic" at bounding box center [343, 198] width 78 height 13
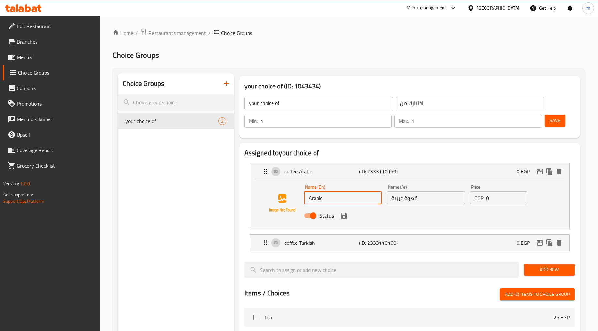
paste input "coffee"
click at [344, 218] on icon "save" at bounding box center [344, 216] width 6 height 6
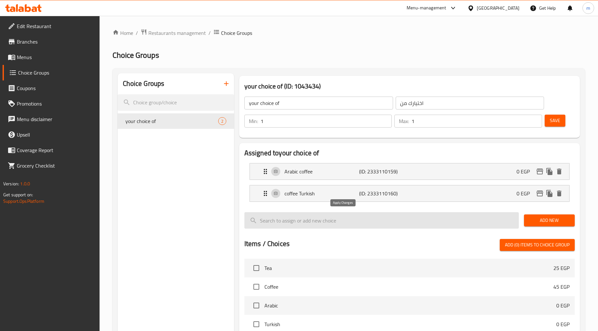
type input "Arabic coffee"
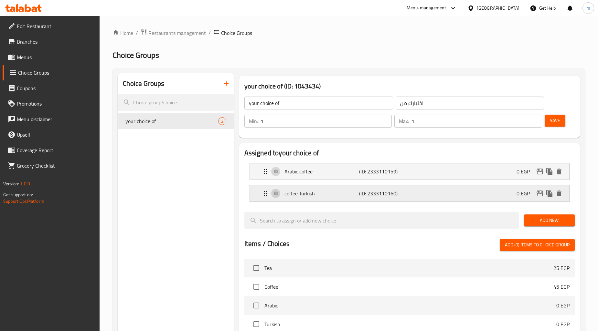
click at [426, 193] on div "coffee Turkish (ID: 2333110160) 0 EGP" at bounding box center [412, 194] width 300 height 16
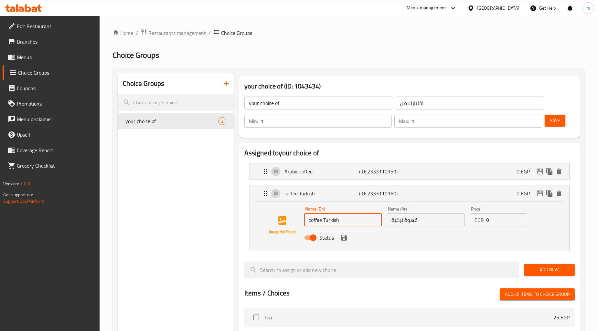
drag, startPoint x: 322, startPoint y: 221, endPoint x: 305, endPoint y: 222, distance: 16.2
click at [302, 222] on div "Name (En) coffee Turkish Name (En) Name (Ar) قهوة تركية Name (Ar) Price EGP 0 P…" at bounding box center [409, 225] width 299 height 44
click at [310, 221] on input "Turkish" at bounding box center [343, 220] width 78 height 13
click at [330, 220] on input "Turkish" at bounding box center [343, 220] width 78 height 13
paste input "coffee"
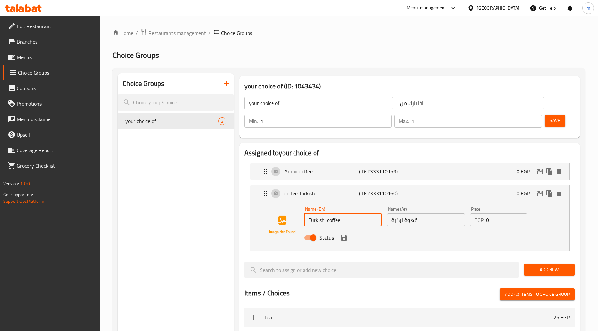
click at [345, 239] on icon "save" at bounding box center [344, 238] width 6 height 6
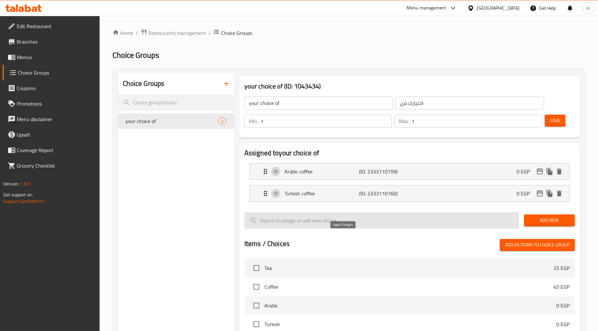
type input "Turkish coffee"
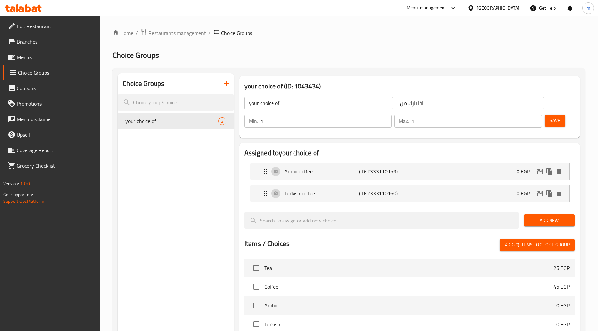
click at [559, 122] on span "Save" at bounding box center [555, 121] width 10 height 8
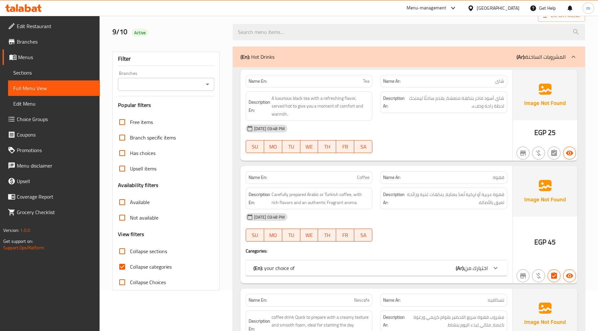
scroll to position [72, 0]
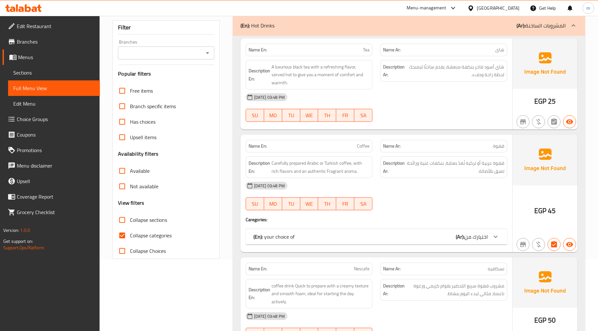
click at [473, 244] on div "(En): your choice of (Ar): اختيارك من" at bounding box center [377, 237] width 262 height 16
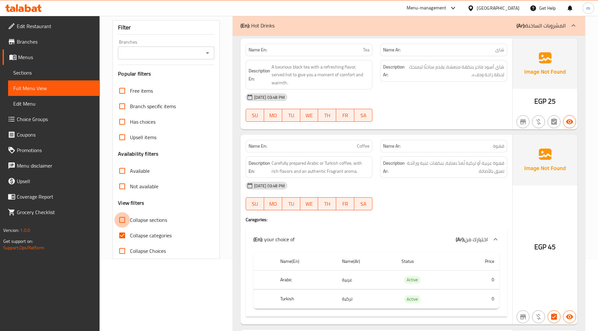
click at [127, 223] on input "Collapse sections" at bounding box center [122, 220] width 16 height 16
checkbox input "true"
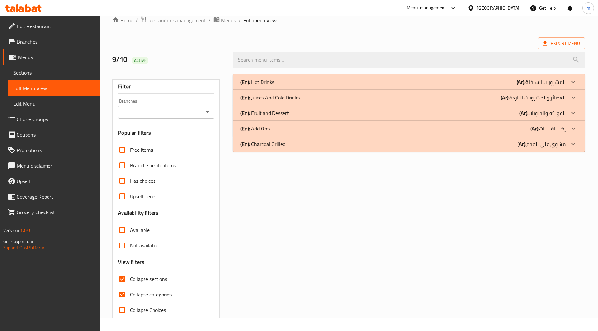
click at [121, 232] on div "Free items Branch specific items Has choices Upsell items Availability filters …" at bounding box center [166, 230] width 96 height 176
click at [121, 294] on input "Collapse categories" at bounding box center [122, 295] width 16 height 16
checkbox input "false"
click at [565, 130] on p "(Ar): إضــــافـــــات" at bounding box center [547, 129] width 35 height 8
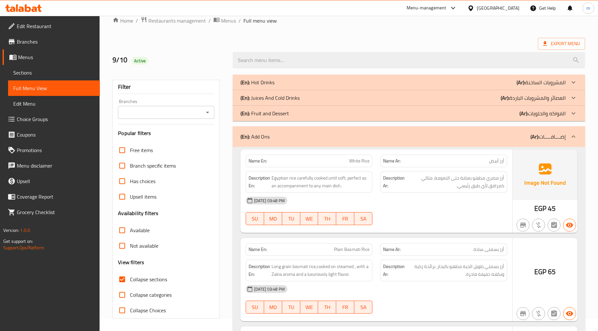
click at [566, 108] on div "(En): Fruit and Dessert (Ar): الفواكه والحلويات" at bounding box center [409, 114] width 352 height 16
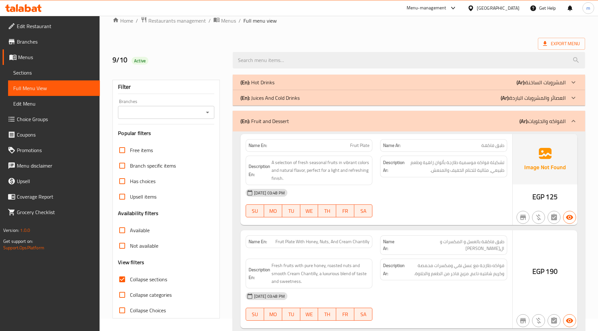
click at [567, 98] on div at bounding box center [574, 98] width 16 height 16
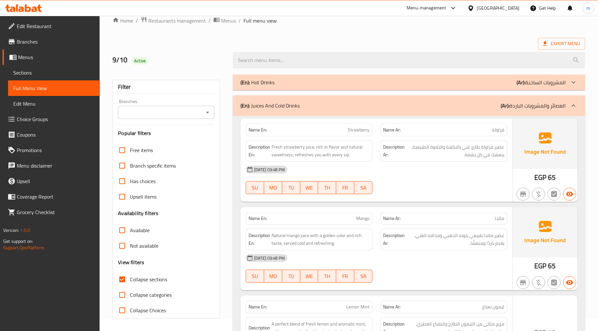
click at [565, 81] on p "(Ar): المشروبات الساخنة" at bounding box center [541, 83] width 49 height 8
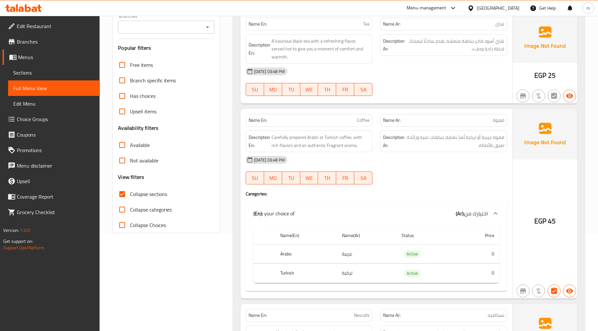
scroll to position [108, 0]
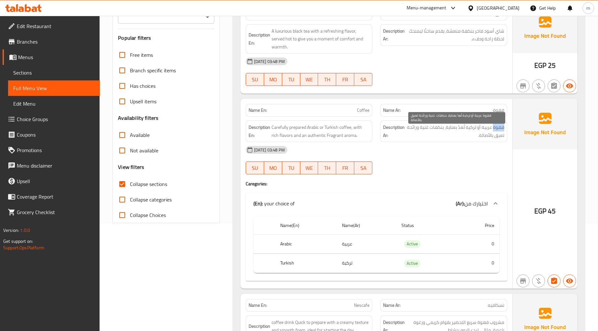
drag, startPoint x: 503, startPoint y: 127, endPoint x: 493, endPoint y: 126, distance: 10.1
click at [493, 126] on span "قهوة عربية أو تركية تُعدّ بعناية، بنكهات غنية ورائحة تعبق بالأصالة." at bounding box center [455, 131] width 98 height 16
copy span "قهوة"
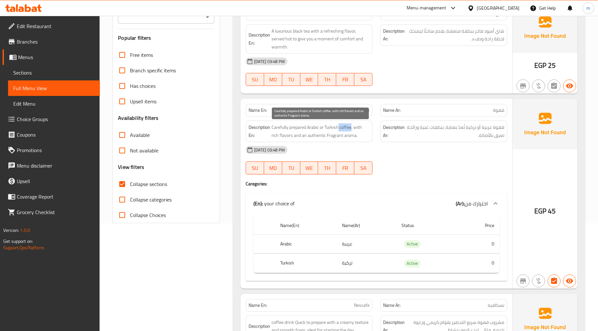
drag, startPoint x: 351, startPoint y: 127, endPoint x: 338, endPoint y: 127, distance: 12.6
click at [338, 127] on span "Carefully prepared Arabic or Turkish coffee, with rich flavors and an authentic…" at bounding box center [321, 131] width 98 height 16
copy span "coffee"
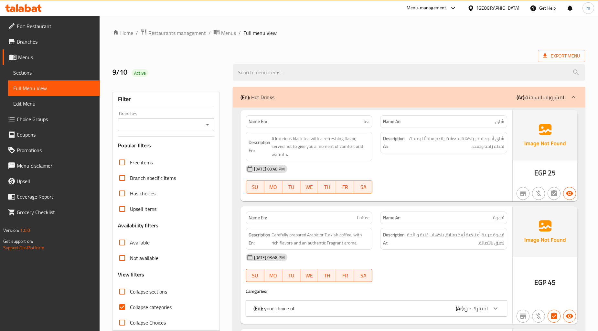
click at [121, 293] on input "Collapse sections" at bounding box center [122, 292] width 16 height 16
checkbox input "true"
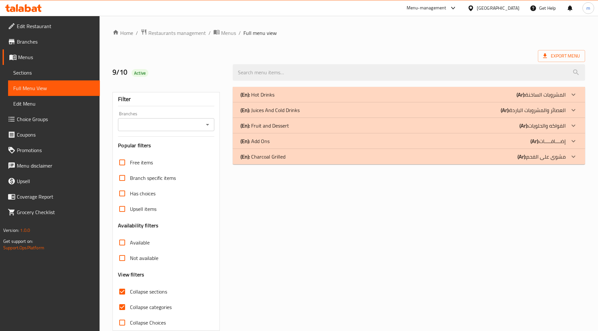
click at [121, 302] on input "Collapse categories" at bounding box center [122, 308] width 16 height 16
checkbox input "false"
click at [557, 142] on p "(Ar): إضــــافـــــات" at bounding box center [547, 141] width 35 height 8
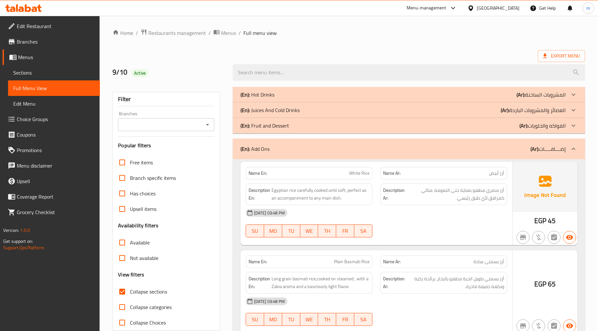
click at [564, 126] on p "(Ar): الفواكه والحلويات" at bounding box center [543, 126] width 46 height 8
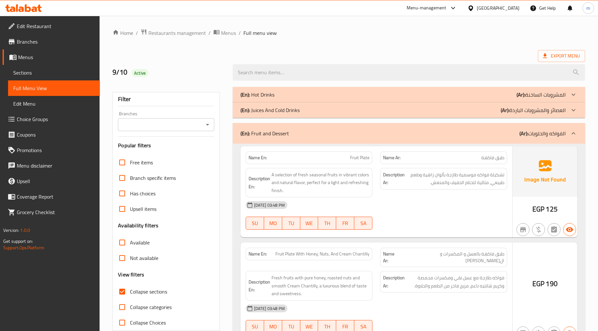
click at [563, 111] on p "(Ar): العصائر والمشروبات الباردة" at bounding box center [533, 110] width 65 height 8
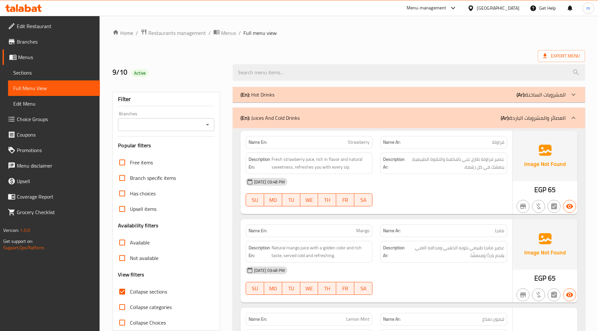
click at [565, 91] on p "(Ar): المشروبات الساخنة" at bounding box center [541, 95] width 49 height 8
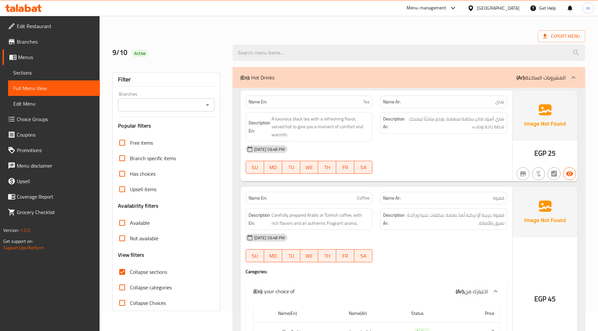
scroll to position [144, 0]
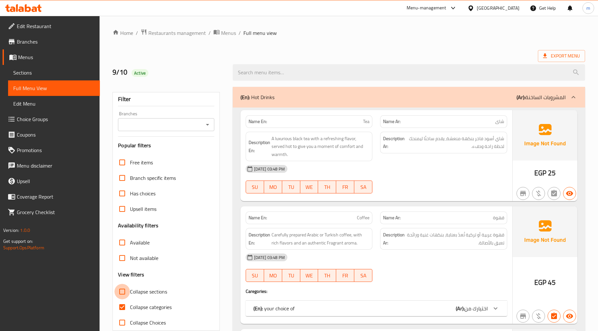
click at [118, 292] on input "Collapse sections" at bounding box center [122, 292] width 16 height 16
checkbox input "true"
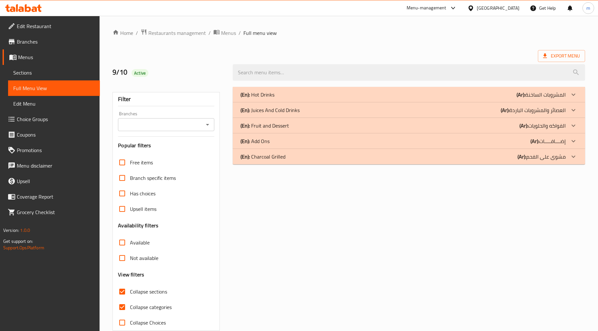
click at [122, 303] on input "Collapse categories" at bounding box center [122, 308] width 16 height 16
checkbox input "false"
click at [567, 139] on div at bounding box center [574, 142] width 16 height 16
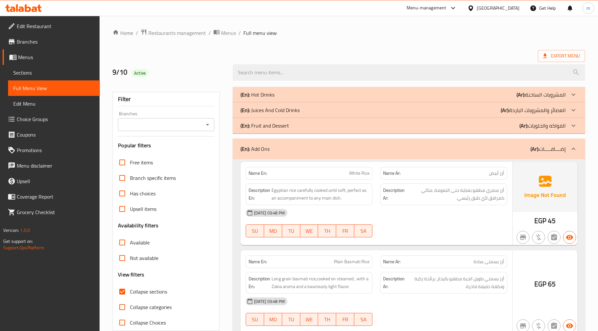
click at [568, 123] on div at bounding box center [574, 126] width 16 height 16
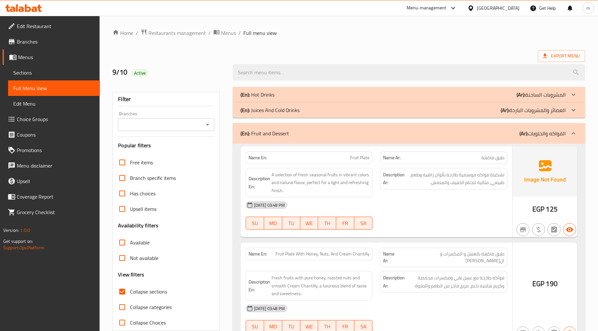
click at [569, 109] on div at bounding box center [574, 110] width 16 height 16
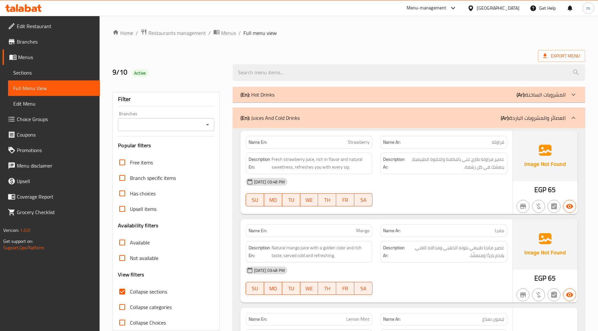
click at [567, 91] on div at bounding box center [574, 95] width 16 height 16
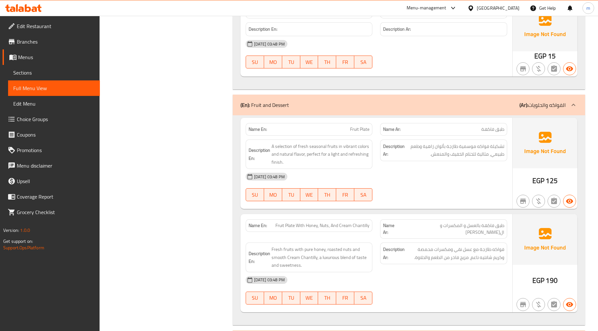
scroll to position [922, 0]
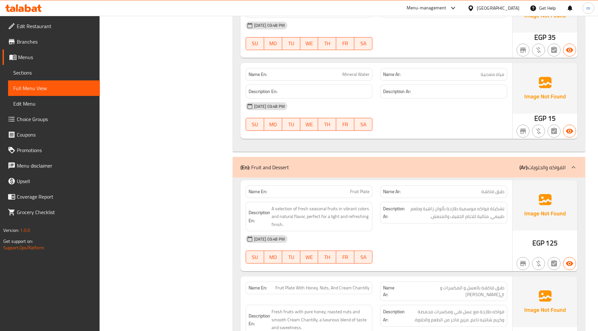
click at [30, 69] on span "Sections" at bounding box center [53, 73] width 81 height 8
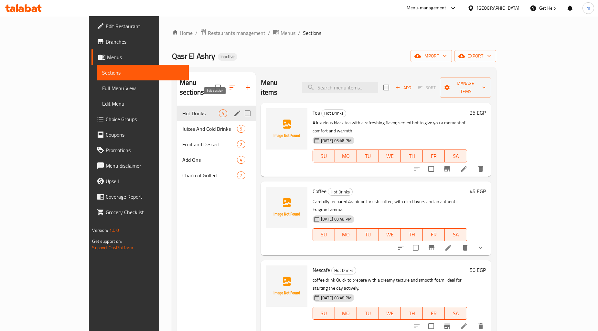
click at [234, 111] on icon "edit" at bounding box center [237, 114] width 6 height 6
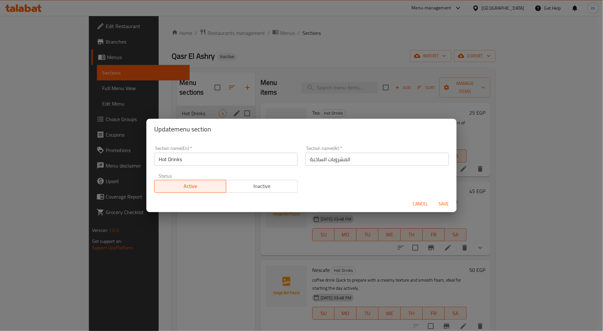
click at [293, 45] on div "Update menu section Section name(En)   * Hot Drinks Section name(En) * Section …" at bounding box center [301, 165] width 603 height 331
click at [416, 203] on span "Cancel" at bounding box center [421, 204] width 16 height 8
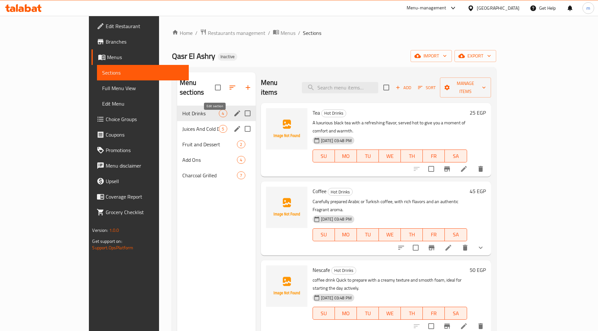
click at [233, 125] on icon "edit" at bounding box center [237, 129] width 8 height 8
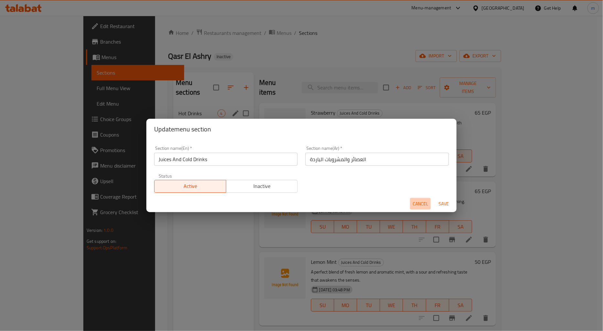
click at [417, 207] on span "Cancel" at bounding box center [421, 204] width 16 height 8
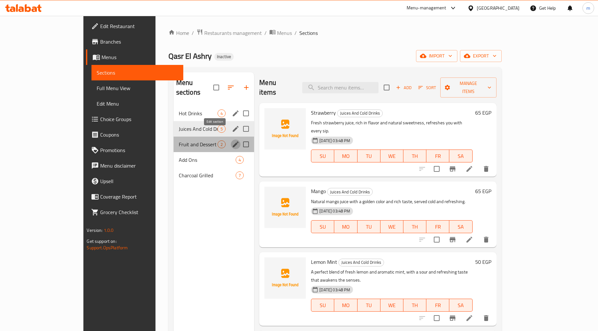
click at [232, 141] on icon "edit" at bounding box center [236, 145] width 8 height 8
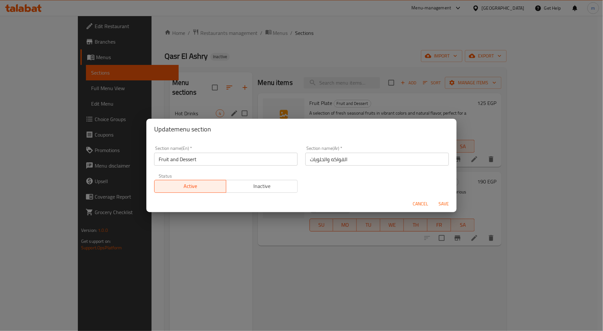
click at [417, 203] on span "Cancel" at bounding box center [421, 204] width 16 height 8
